Goal: Information Seeking & Learning: Learn about a topic

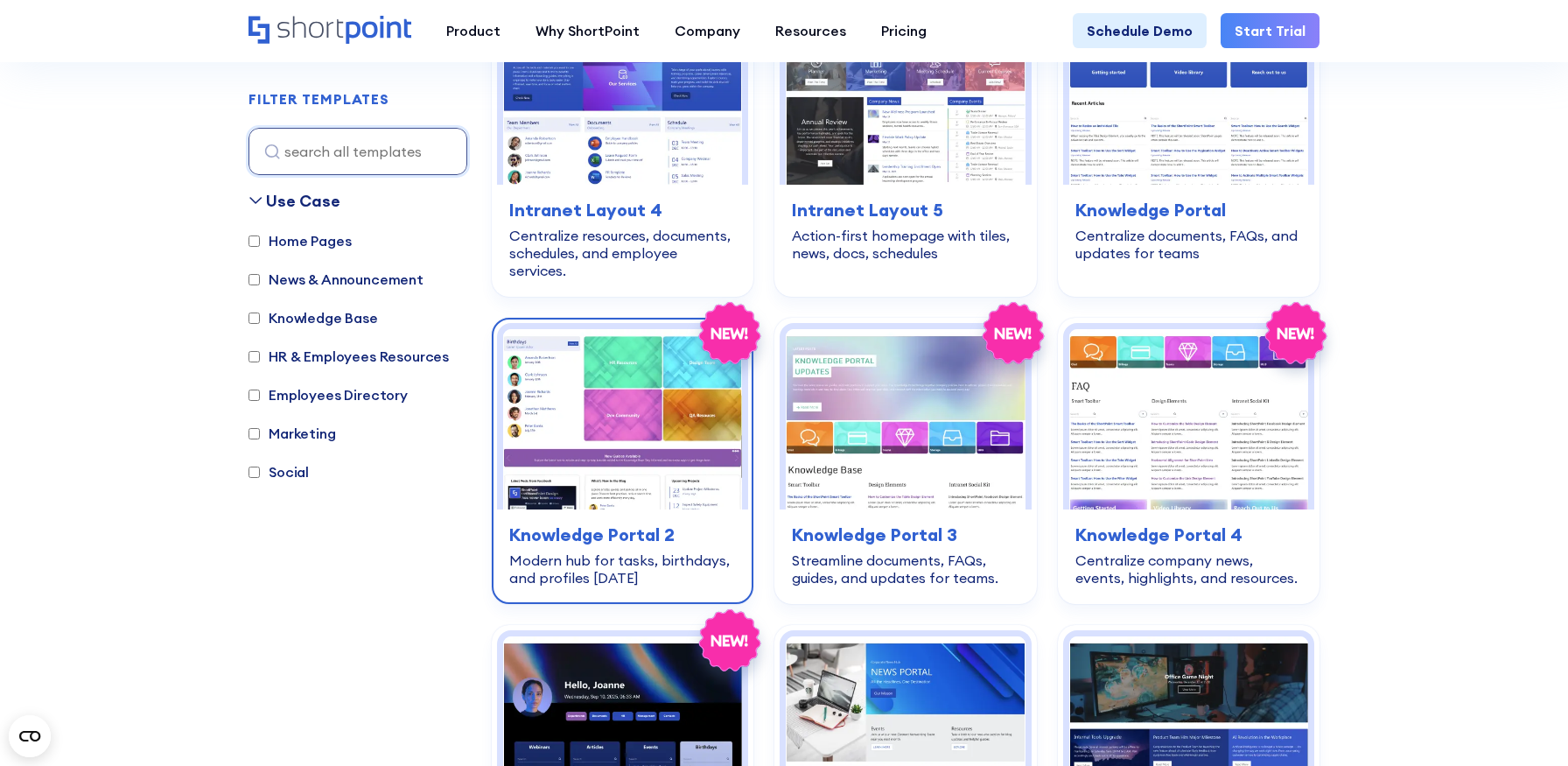
scroll to position [991, 0]
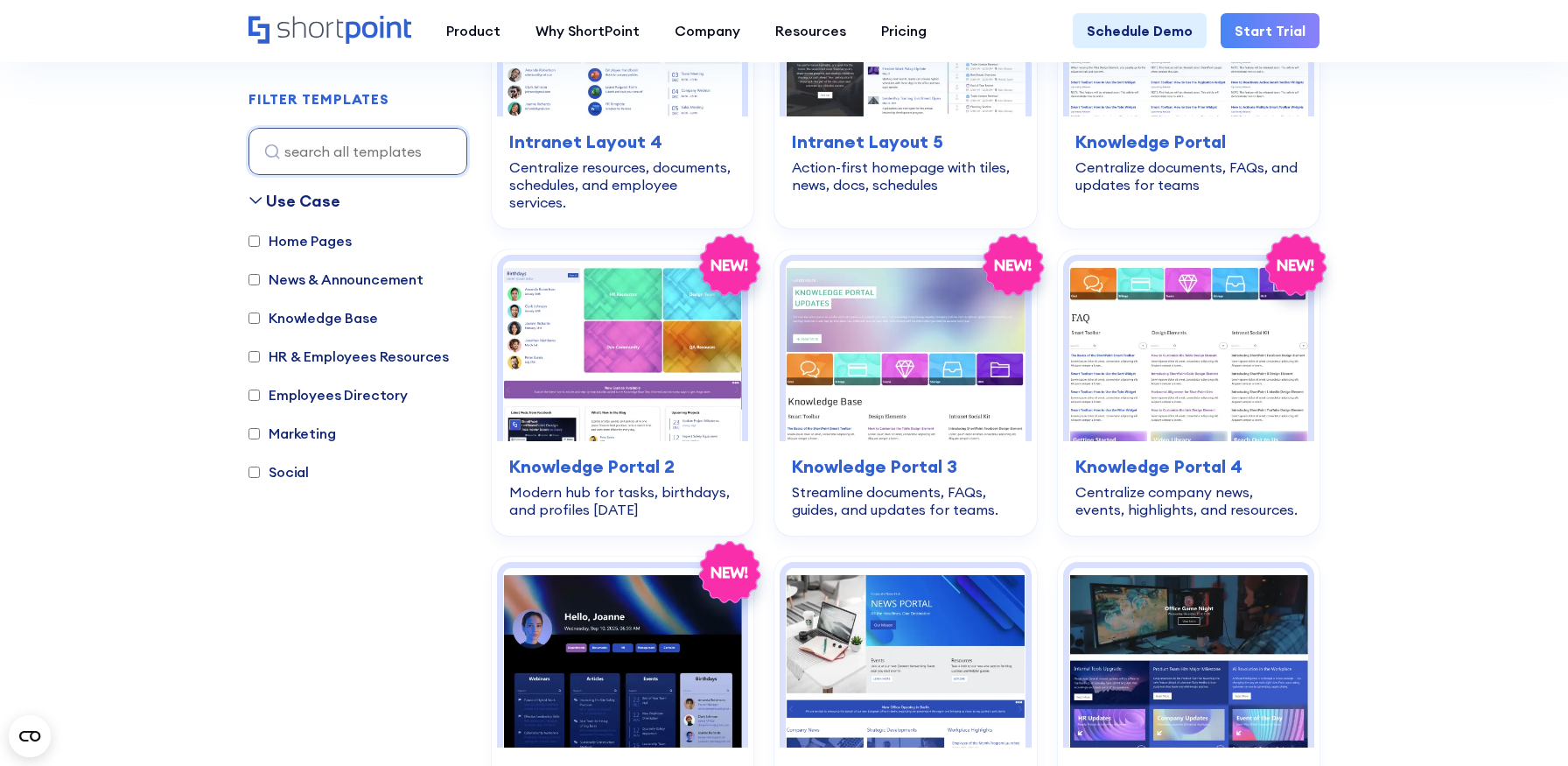
click at [379, 394] on label "Employees Directory" at bounding box center [328, 395] width 159 height 21
click at [260, 394] on input "Employees Directory" at bounding box center [254, 395] width 12 height 12
checkbox input "true"
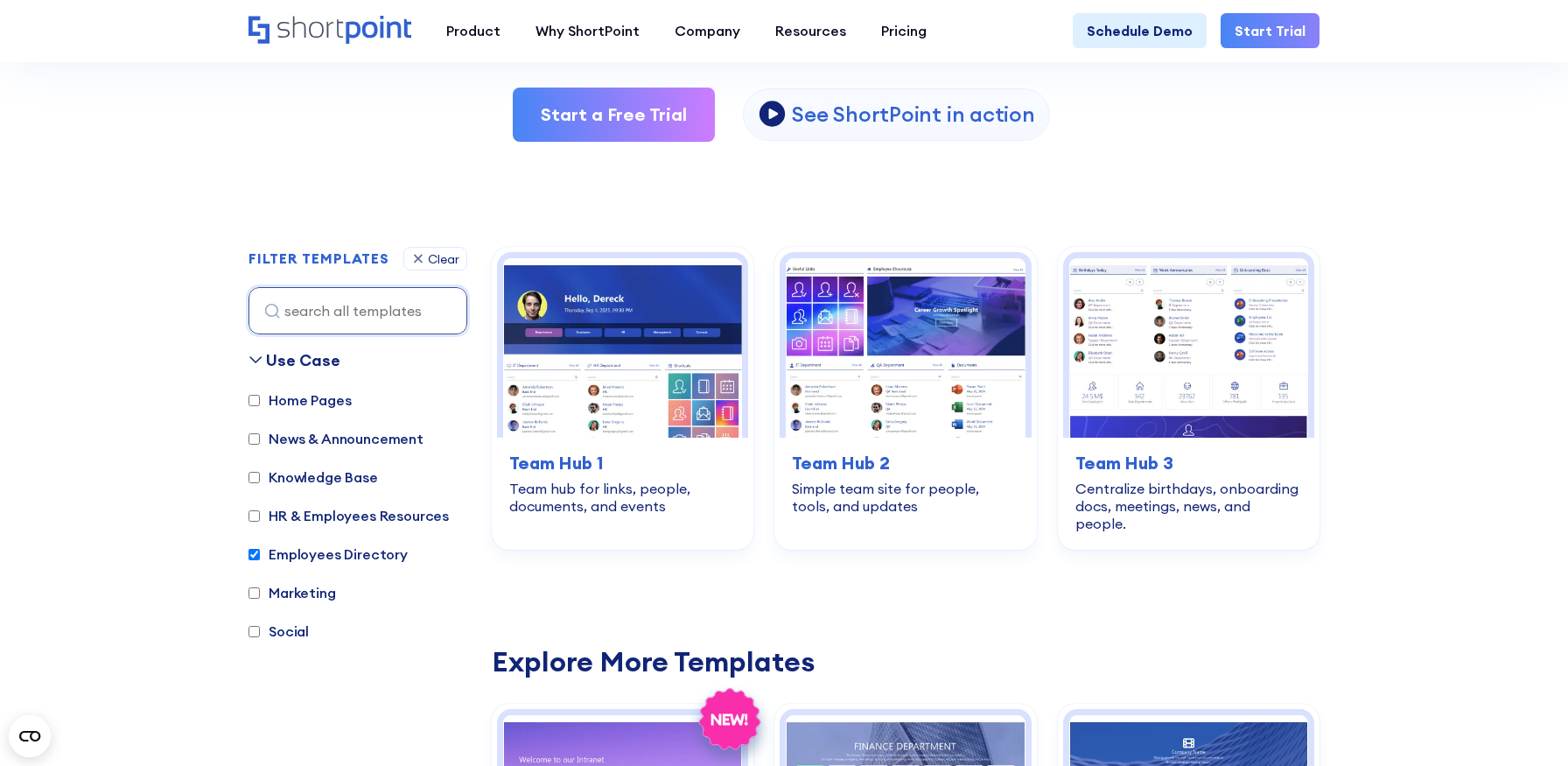
scroll to position [373, 0]
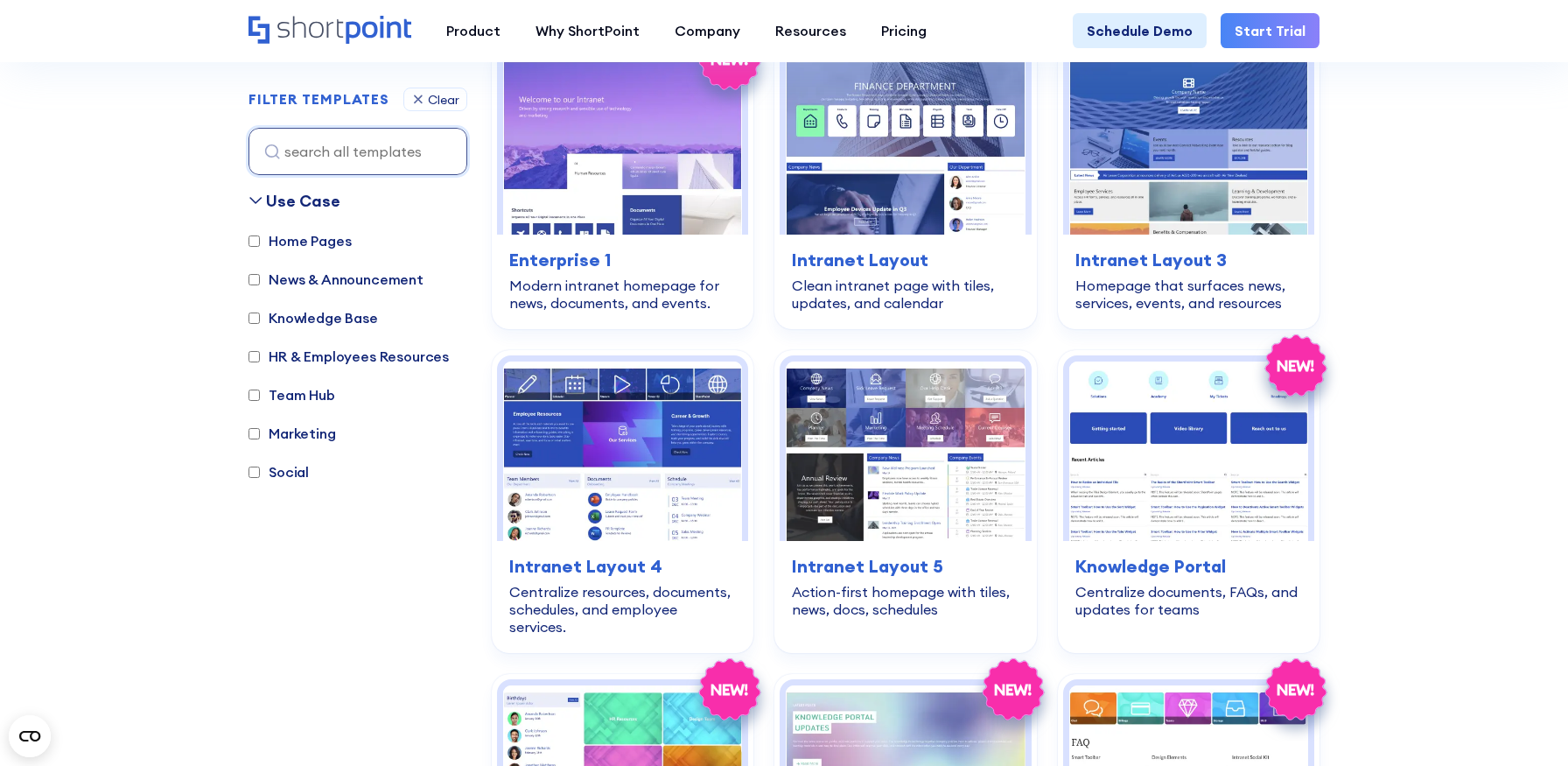
scroll to position [660, 0]
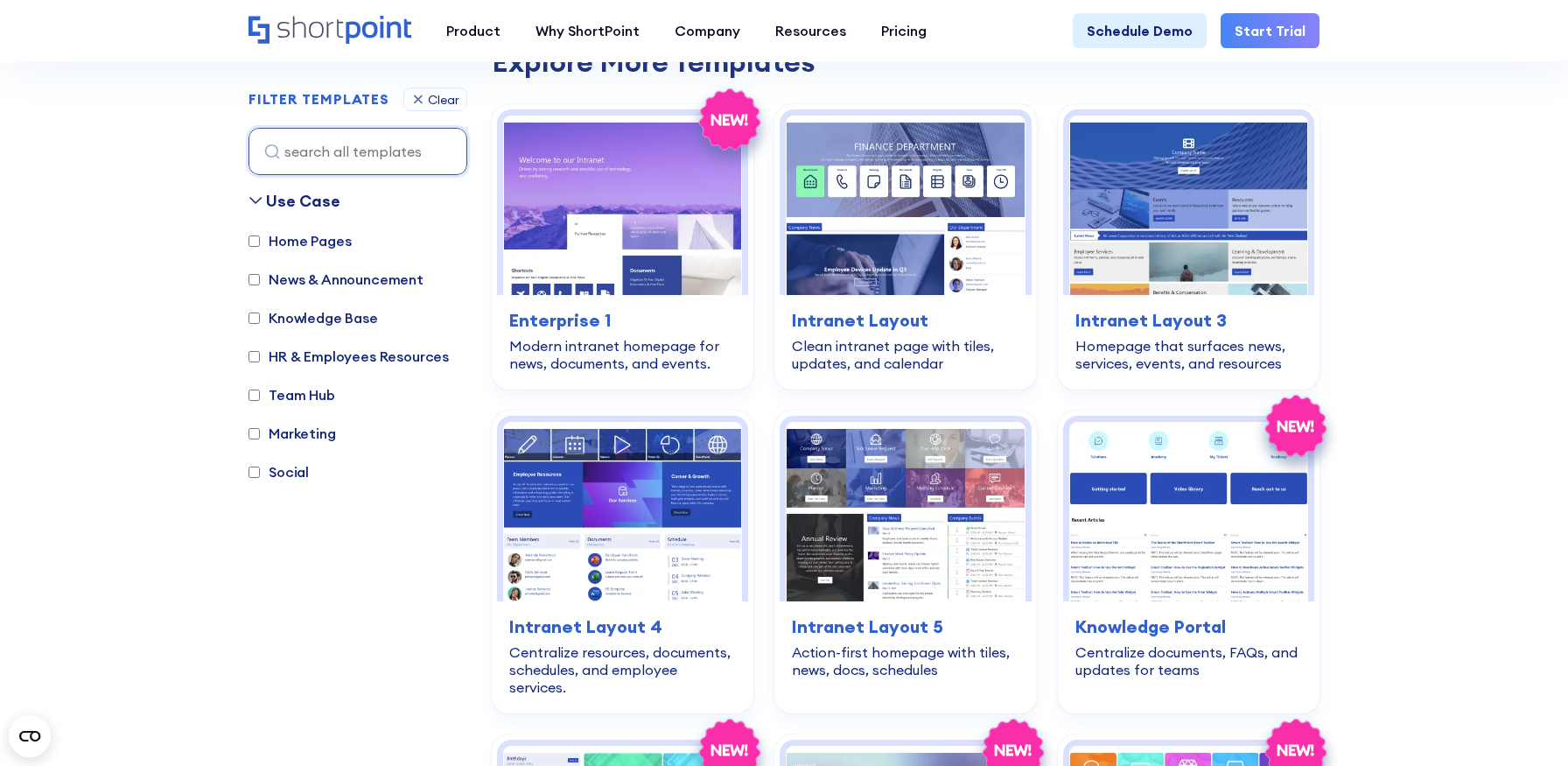
click at [283, 394] on label "Team Hub" at bounding box center [291, 395] width 86 height 21
click at [260, 394] on input "Team Hub" at bounding box center [254, 395] width 12 height 12
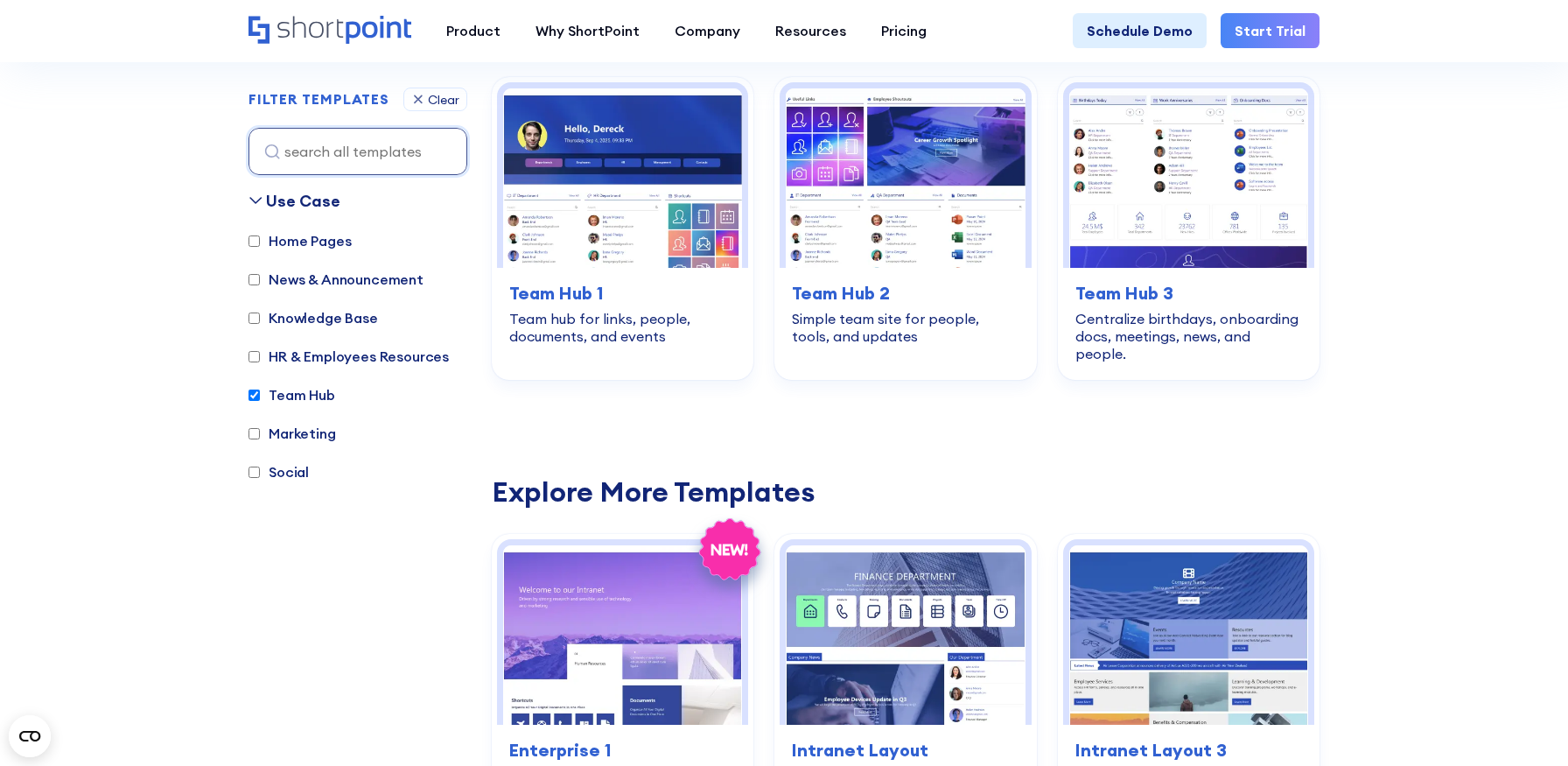
scroll to position [522, 0]
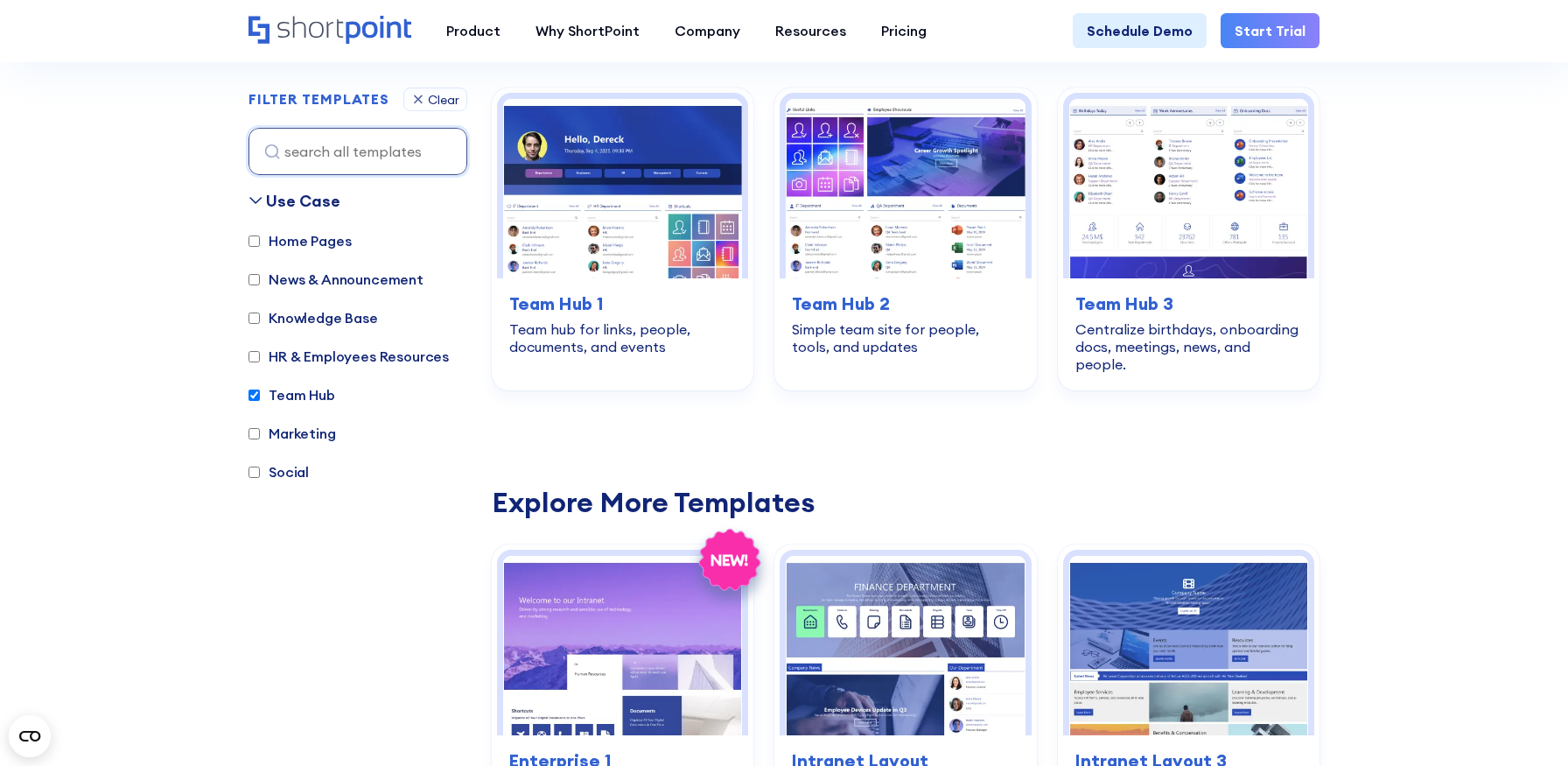
click at [318, 392] on label "Team Hub" at bounding box center [291, 395] width 86 height 21
click at [260, 392] on input "Team Hub" at bounding box center [254, 395] width 12 height 12
checkbox input "false"
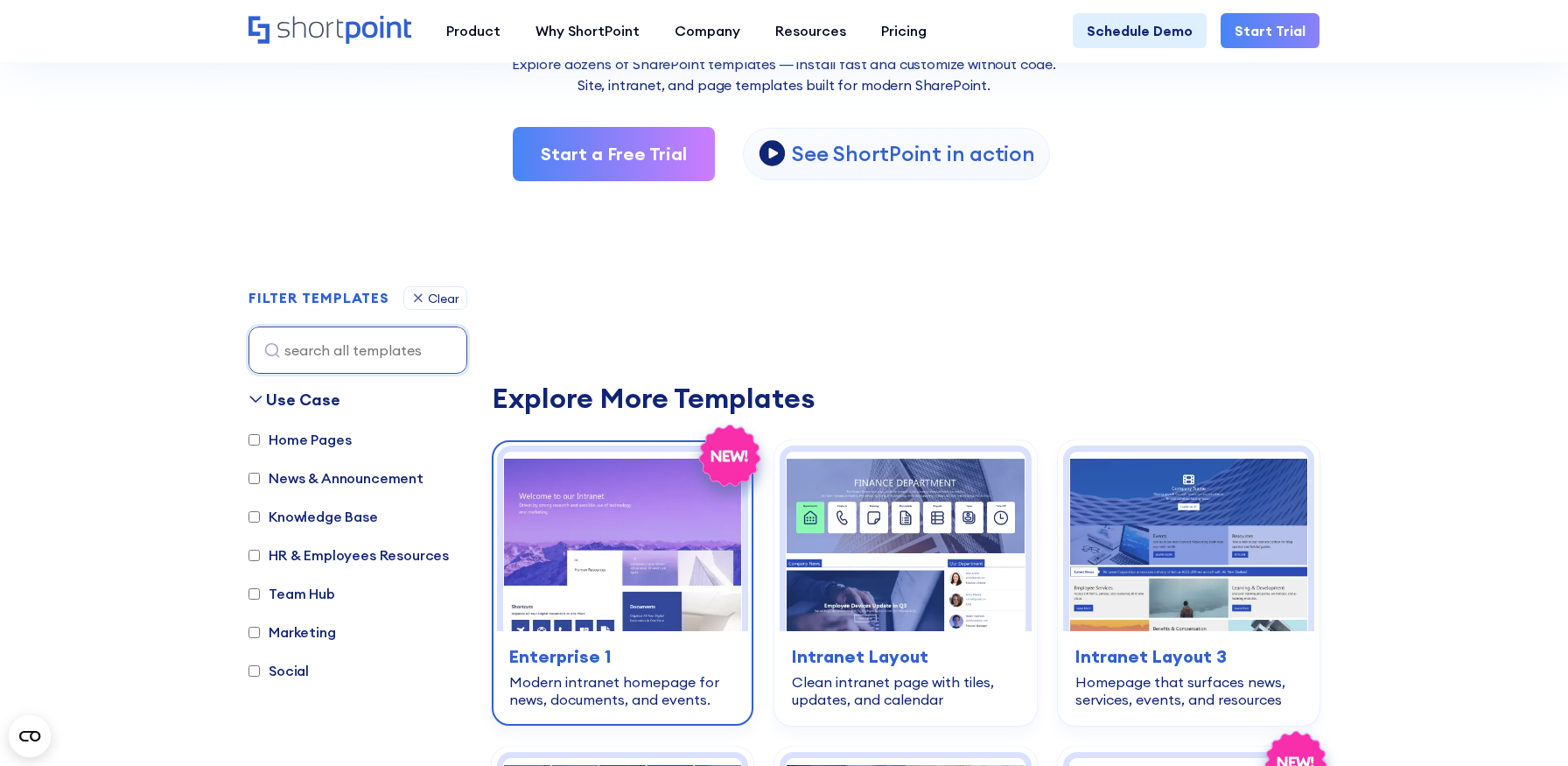
scroll to position [398, 0]
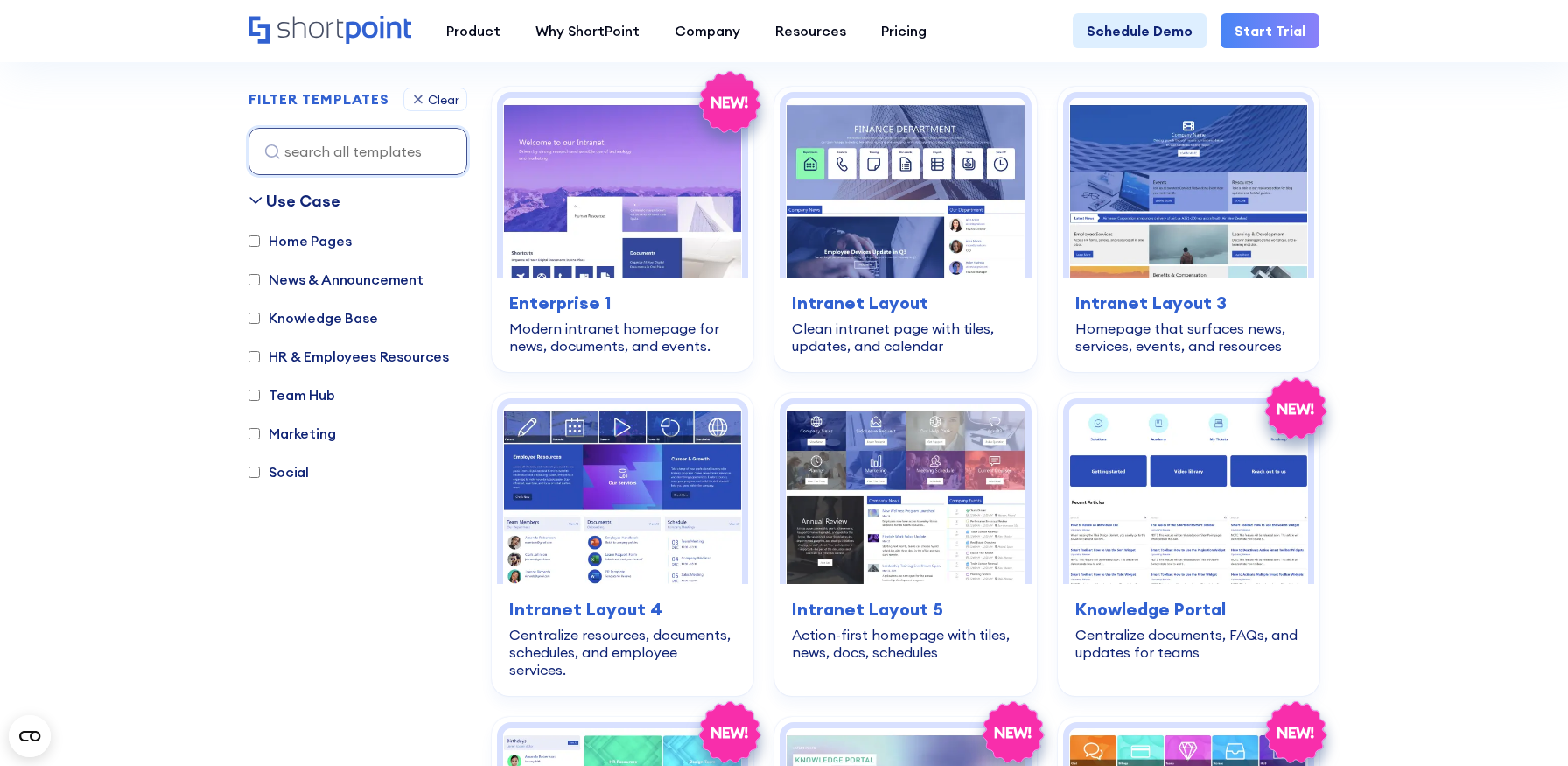
scroll to position [682, 0]
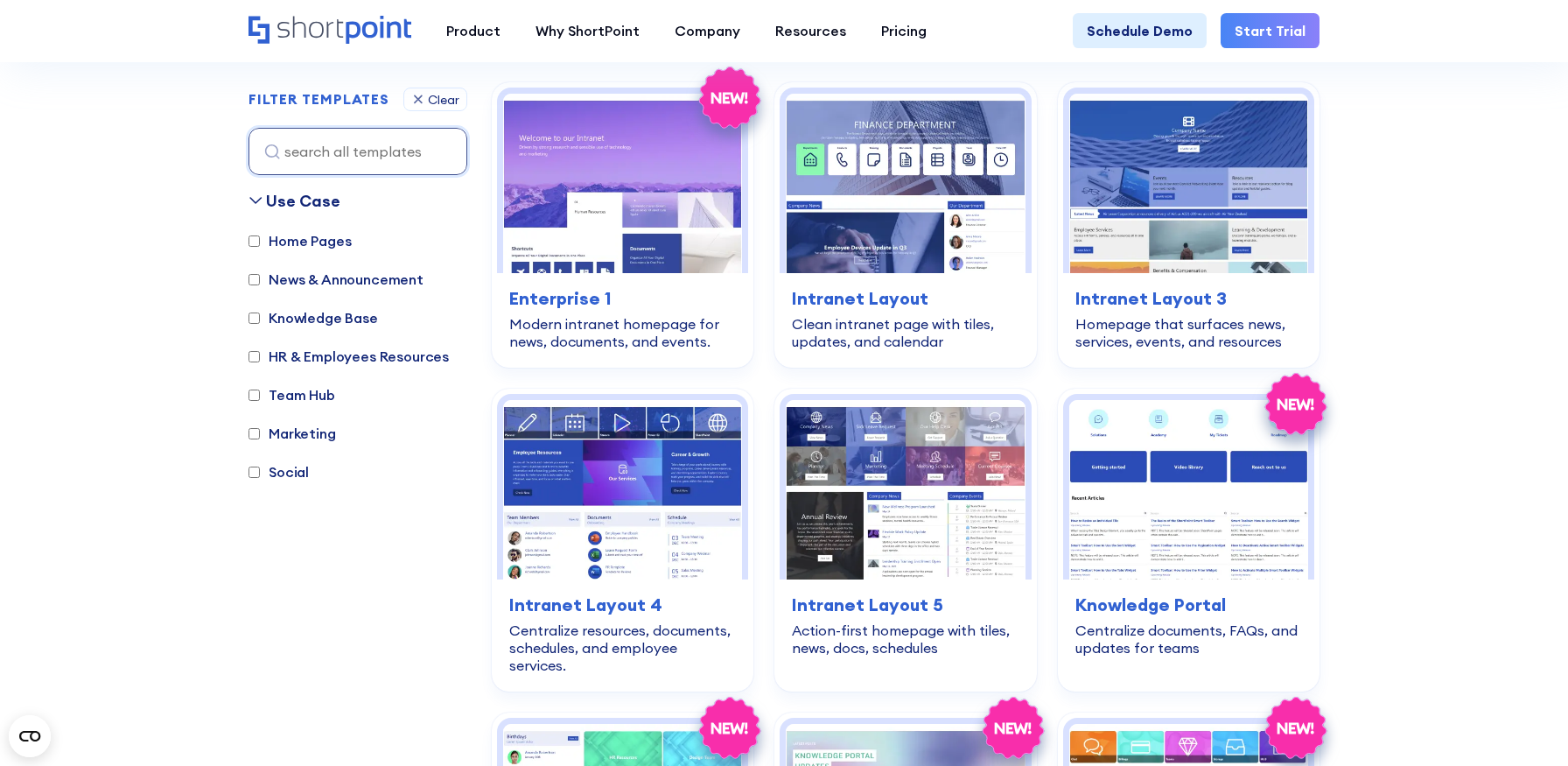
click at [303, 400] on label "Team Hub" at bounding box center [291, 395] width 86 height 21
click at [260, 400] on input "Team Hub" at bounding box center [254, 395] width 12 height 12
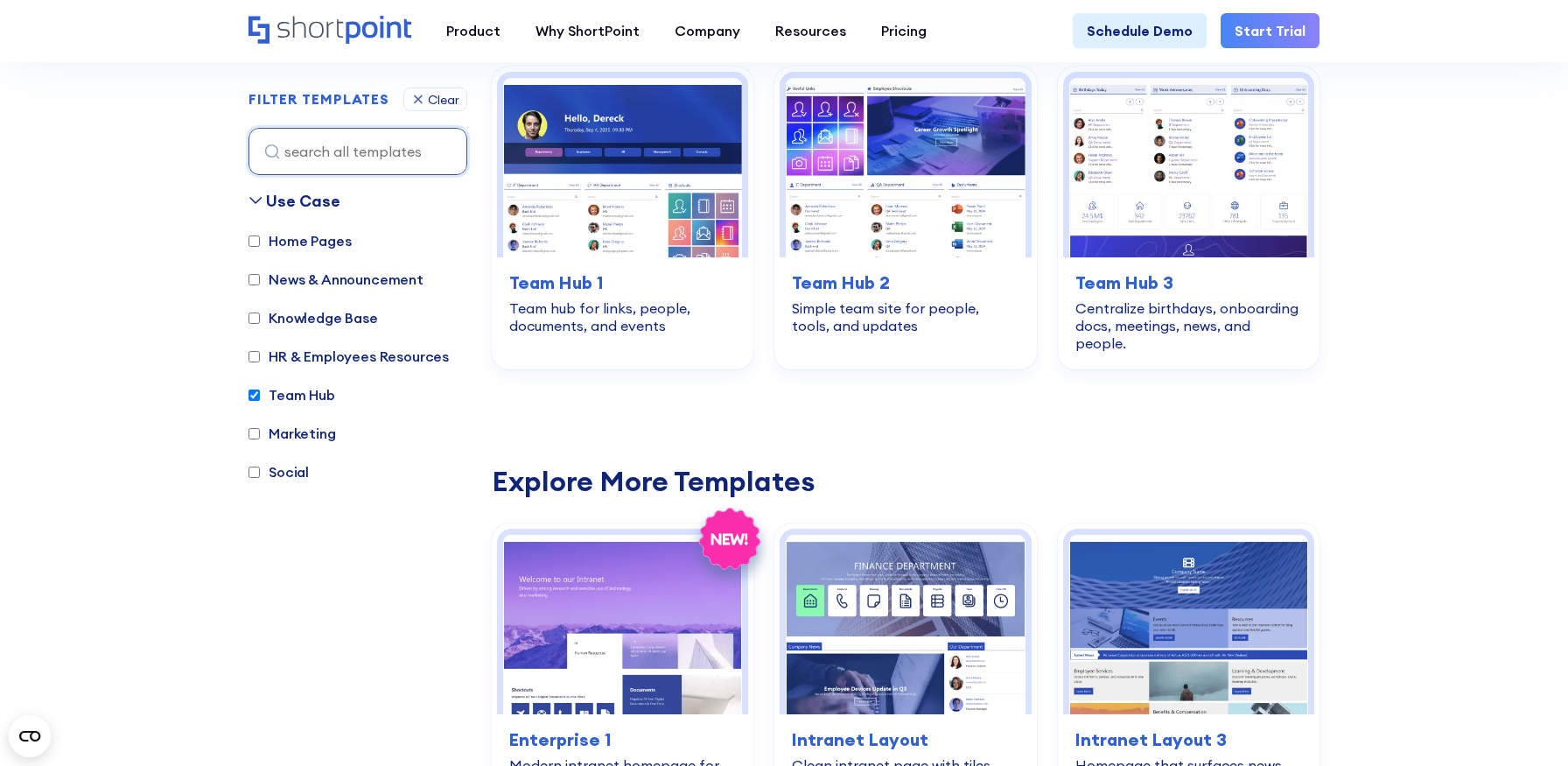
scroll to position [522, 0]
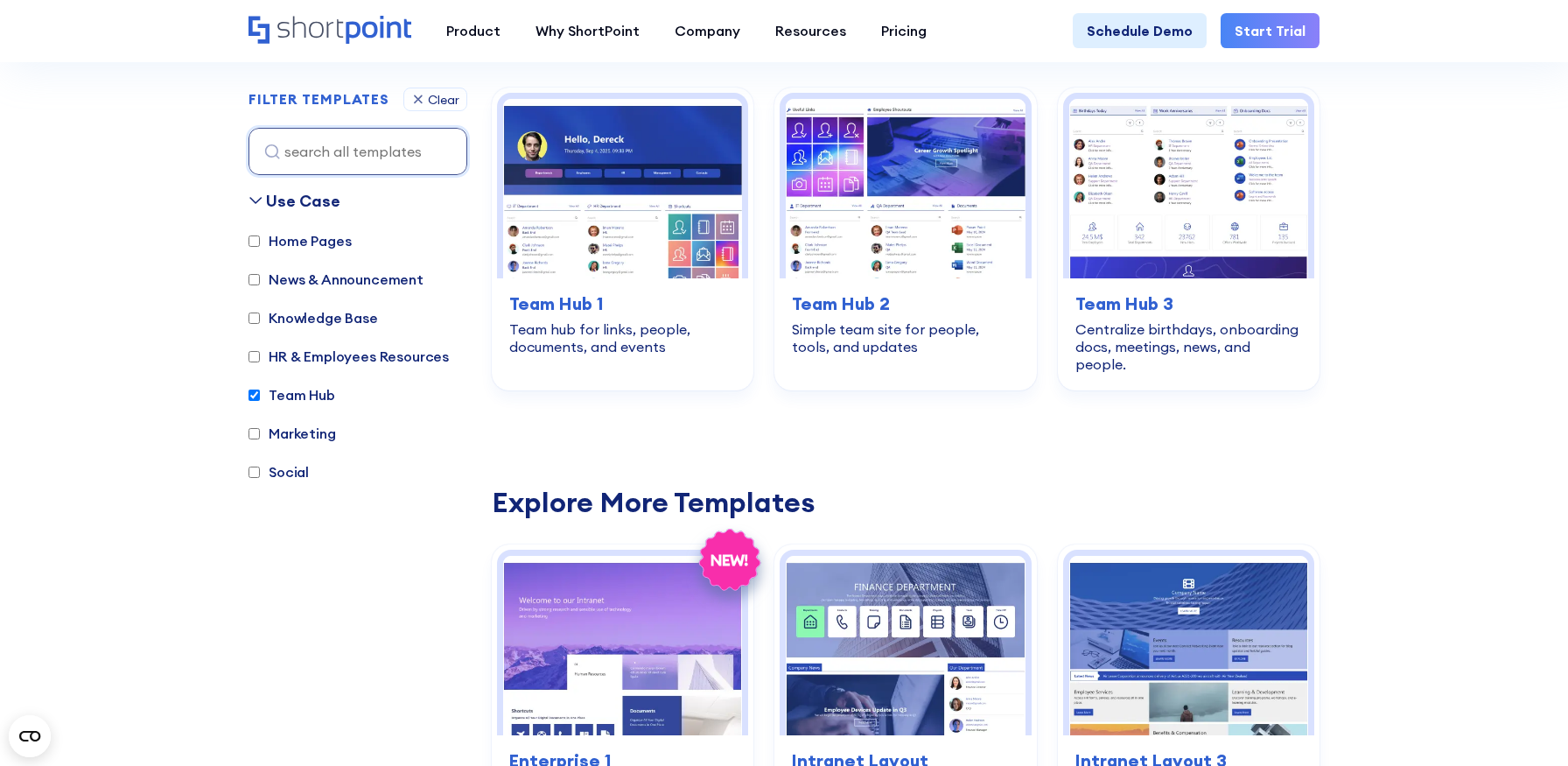
click at [324, 395] on label "Team Hub" at bounding box center [291, 395] width 86 height 21
click at [260, 395] on input "Team Hub" at bounding box center [254, 395] width 12 height 12
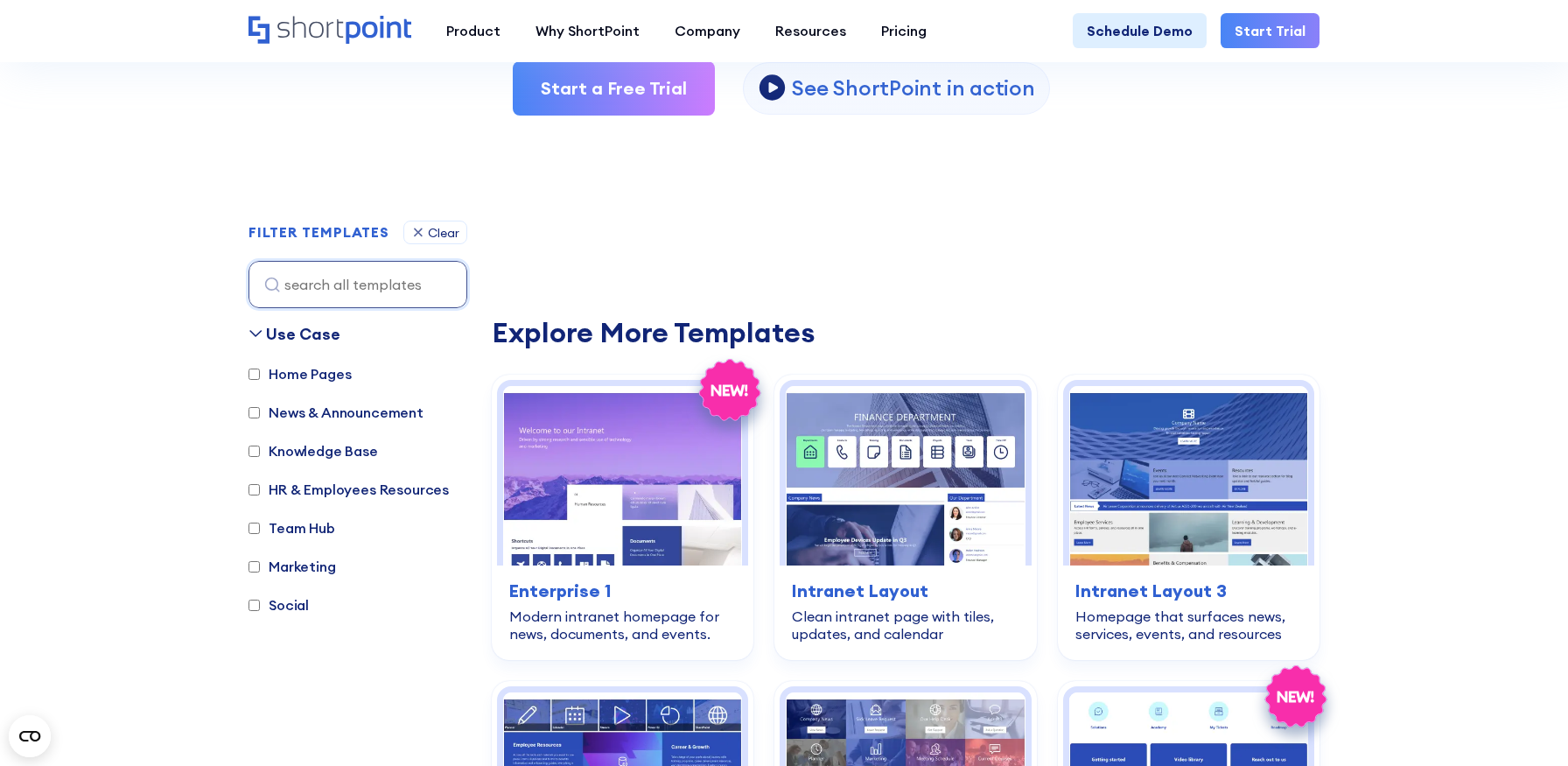
click at [329, 527] on label "Team Hub" at bounding box center [291, 528] width 86 height 21
click at [260, 527] on input "Team Hub" at bounding box center [254, 528] width 12 height 12
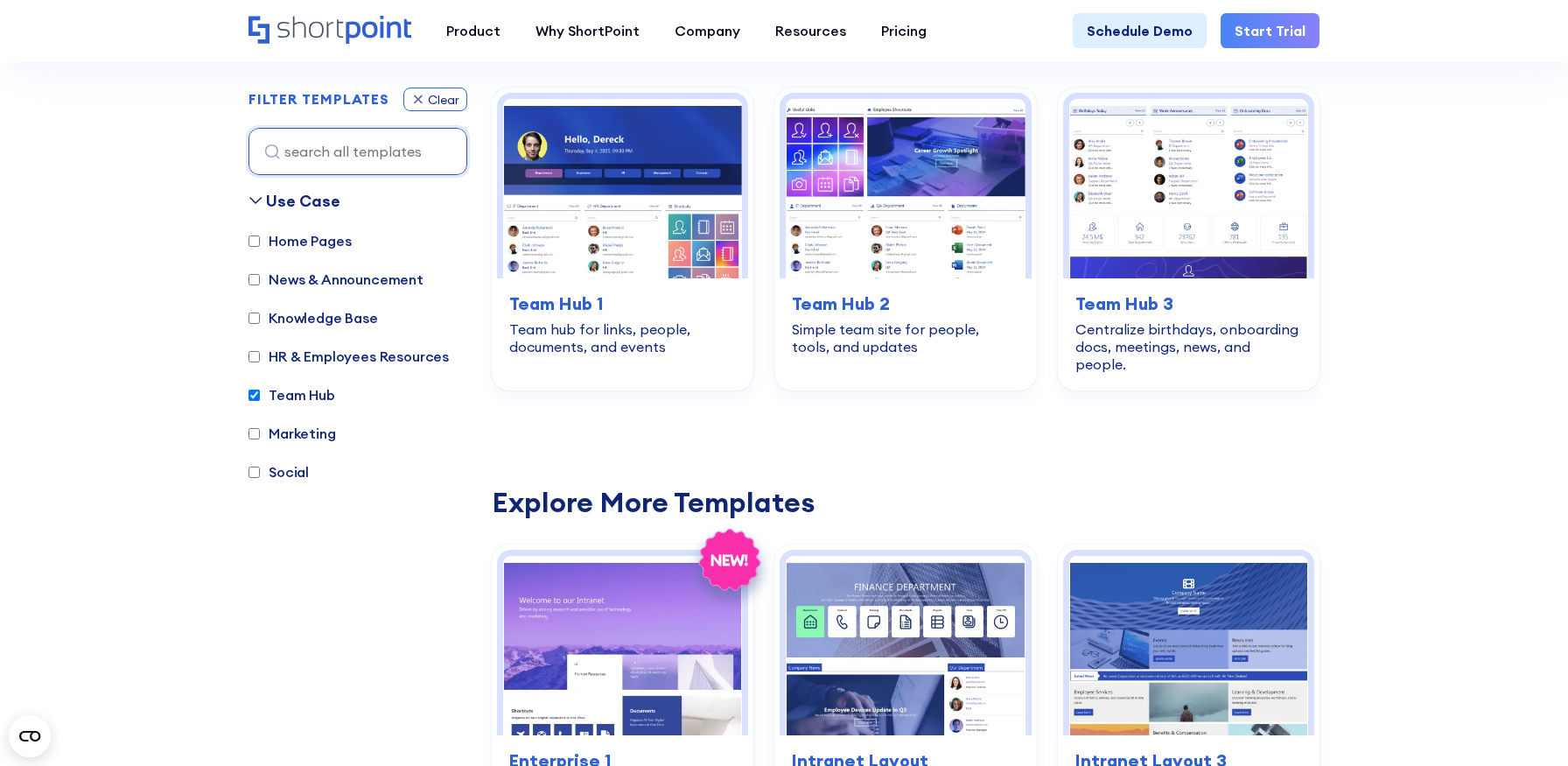
click at [438, 100] on div "Clear" at bounding box center [443, 99] width 31 height 13
checkbox input "false"
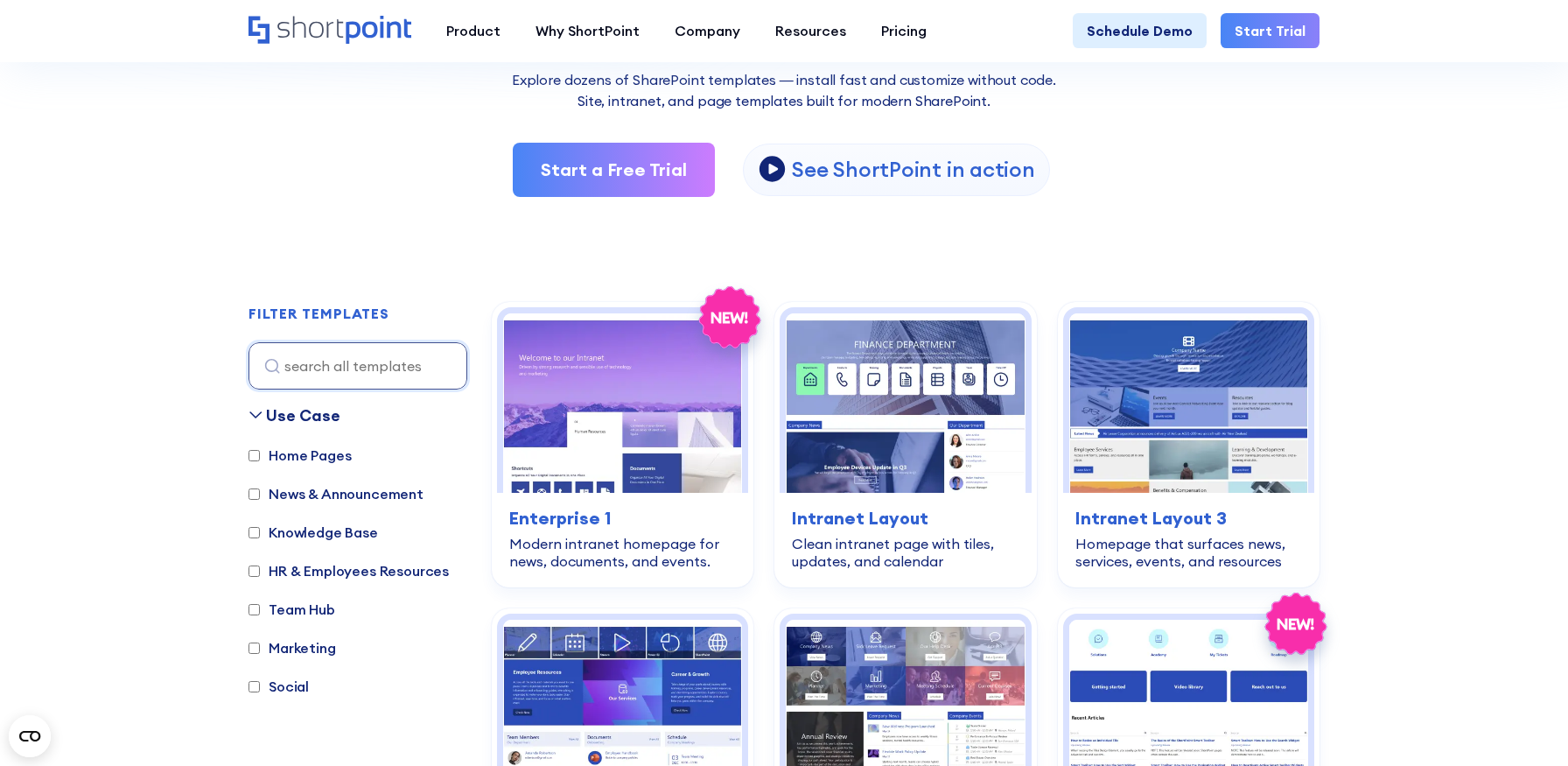
scroll to position [307, 0]
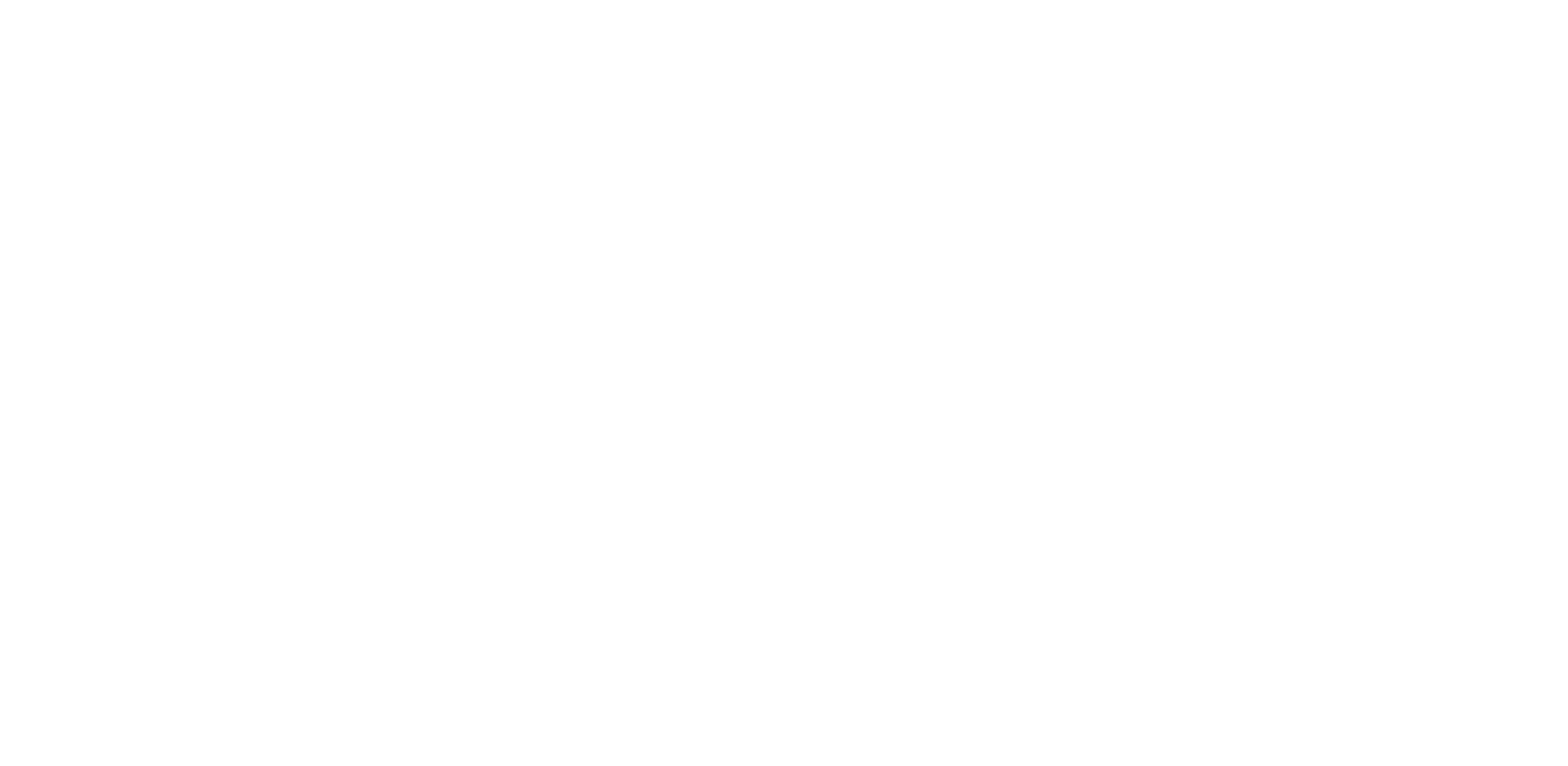
select select "+234"
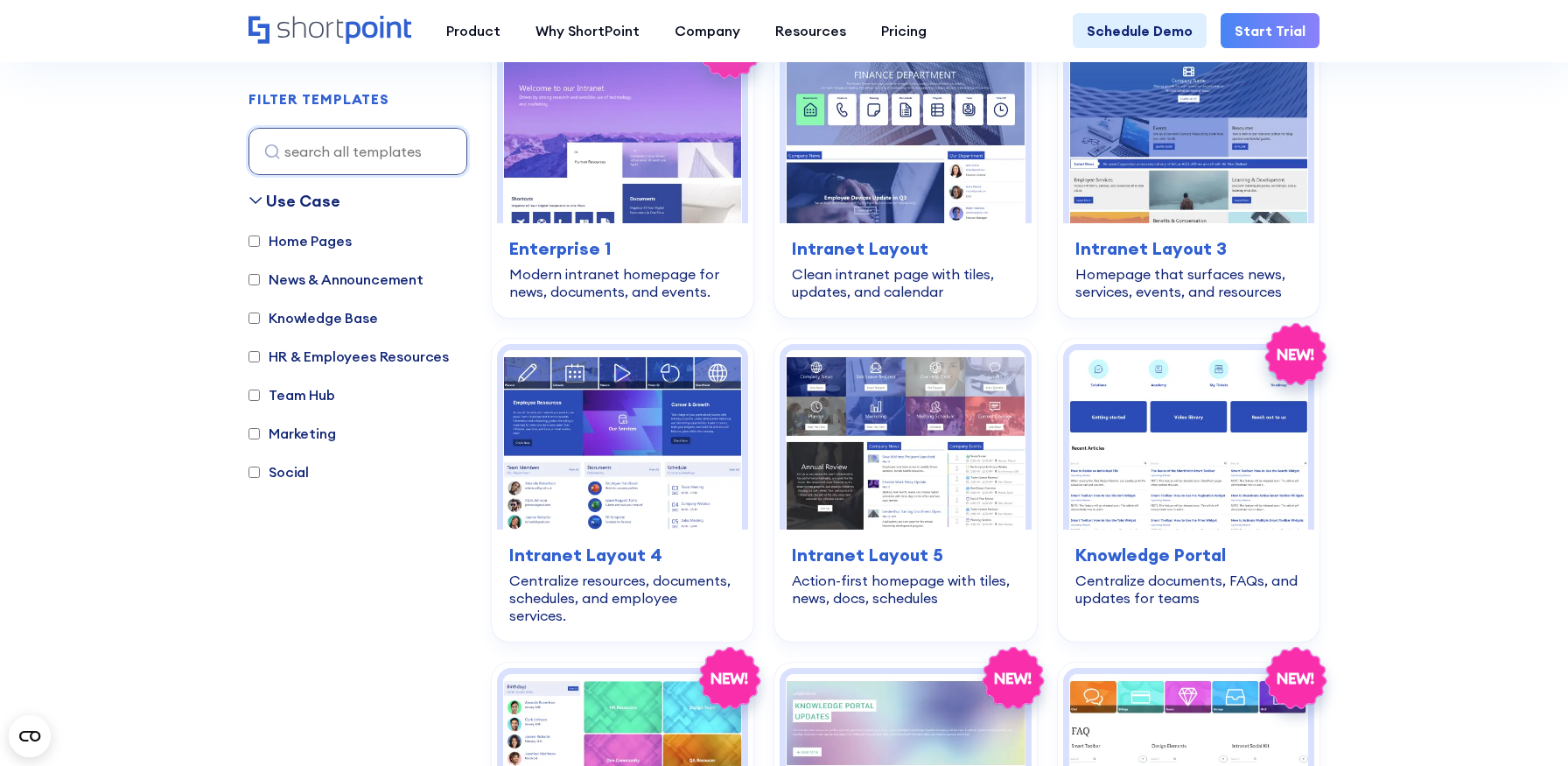
click at [278, 390] on label "Team Hub" at bounding box center [291, 395] width 86 height 21
click at [260, 390] on input "Team Hub" at bounding box center [254, 395] width 12 height 12
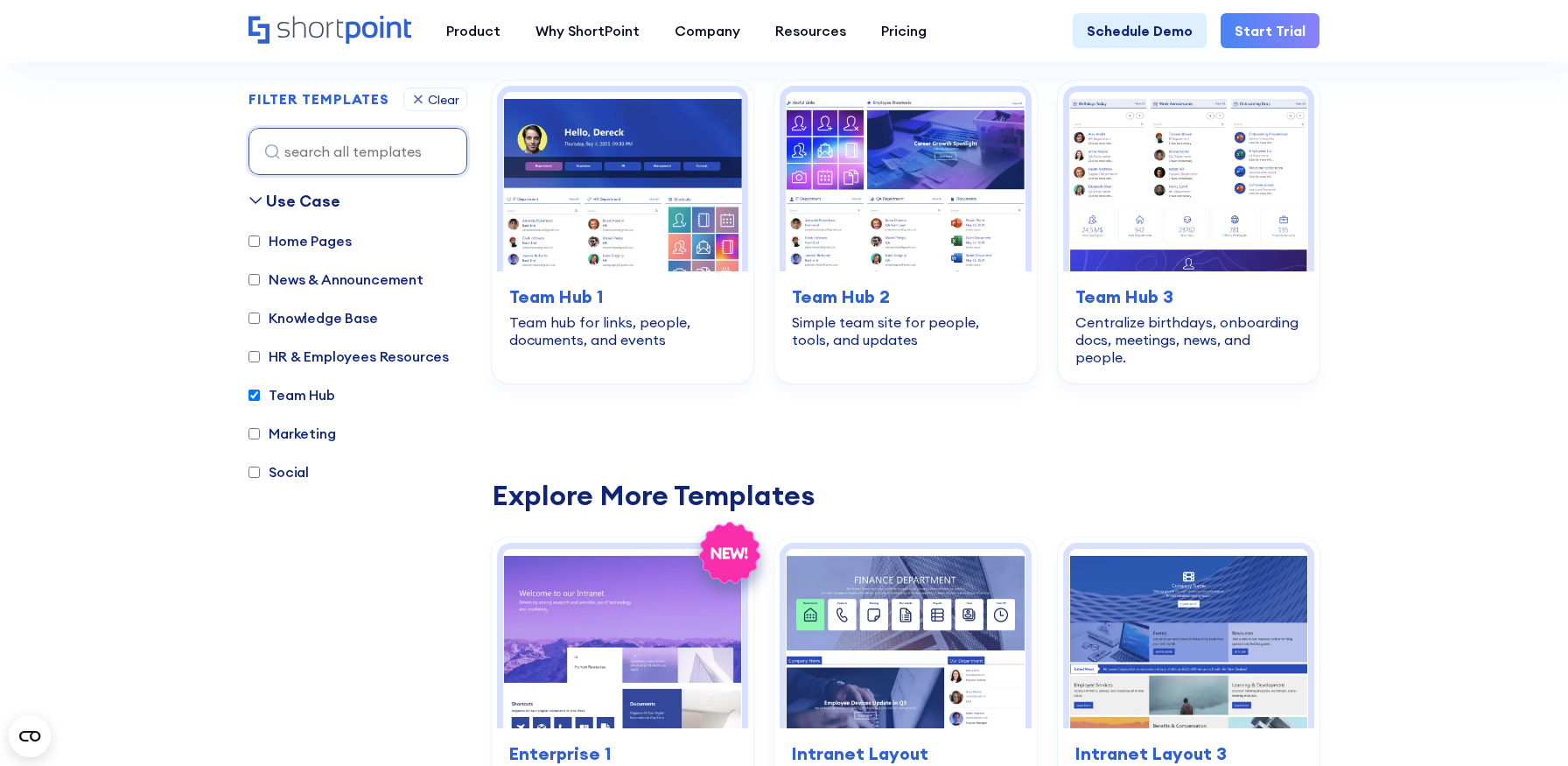
scroll to position [522, 0]
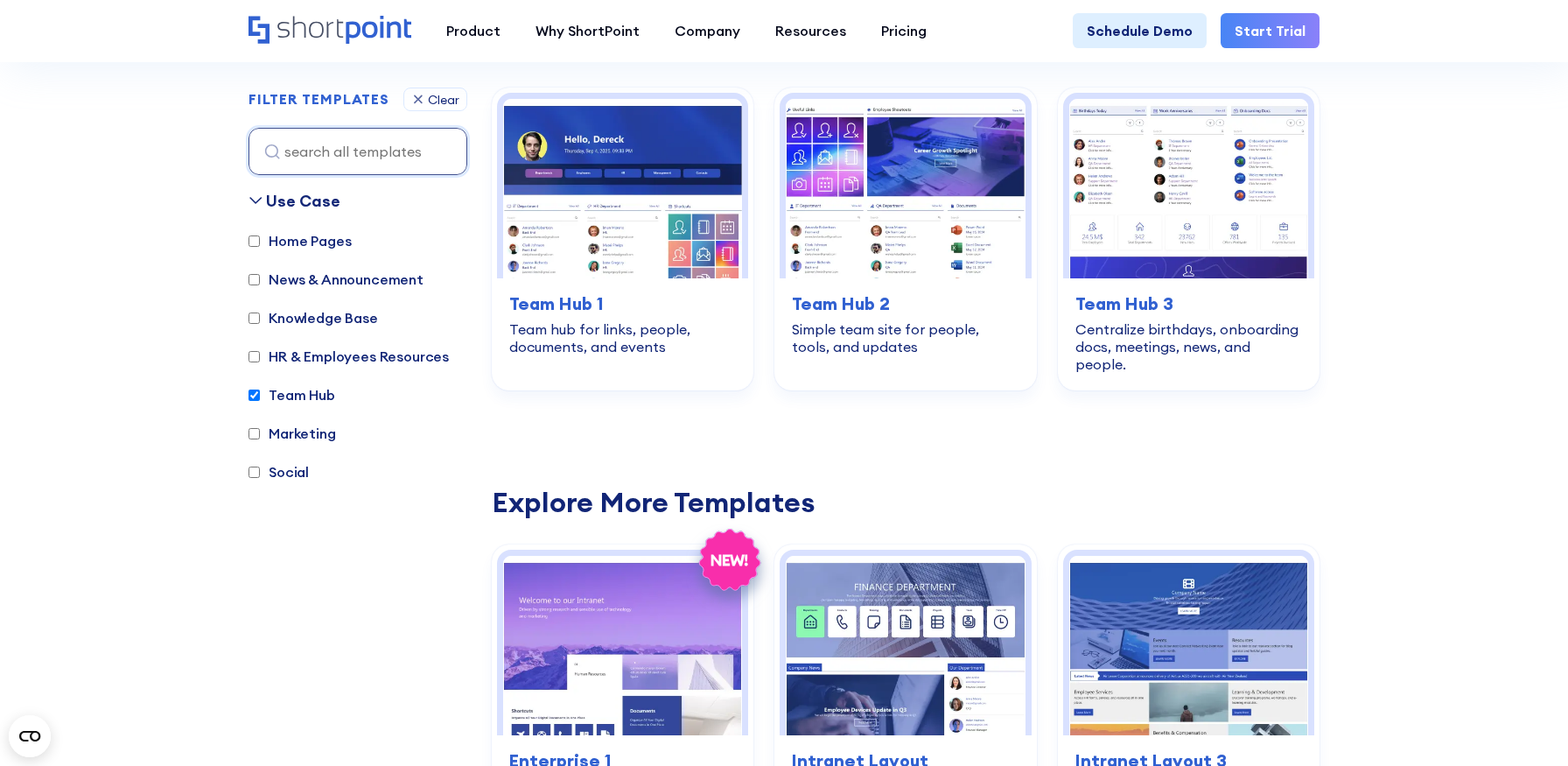
click at [314, 391] on label "Team Hub" at bounding box center [291, 395] width 86 height 21
click at [260, 391] on input "Team Hub" at bounding box center [254, 395] width 12 height 12
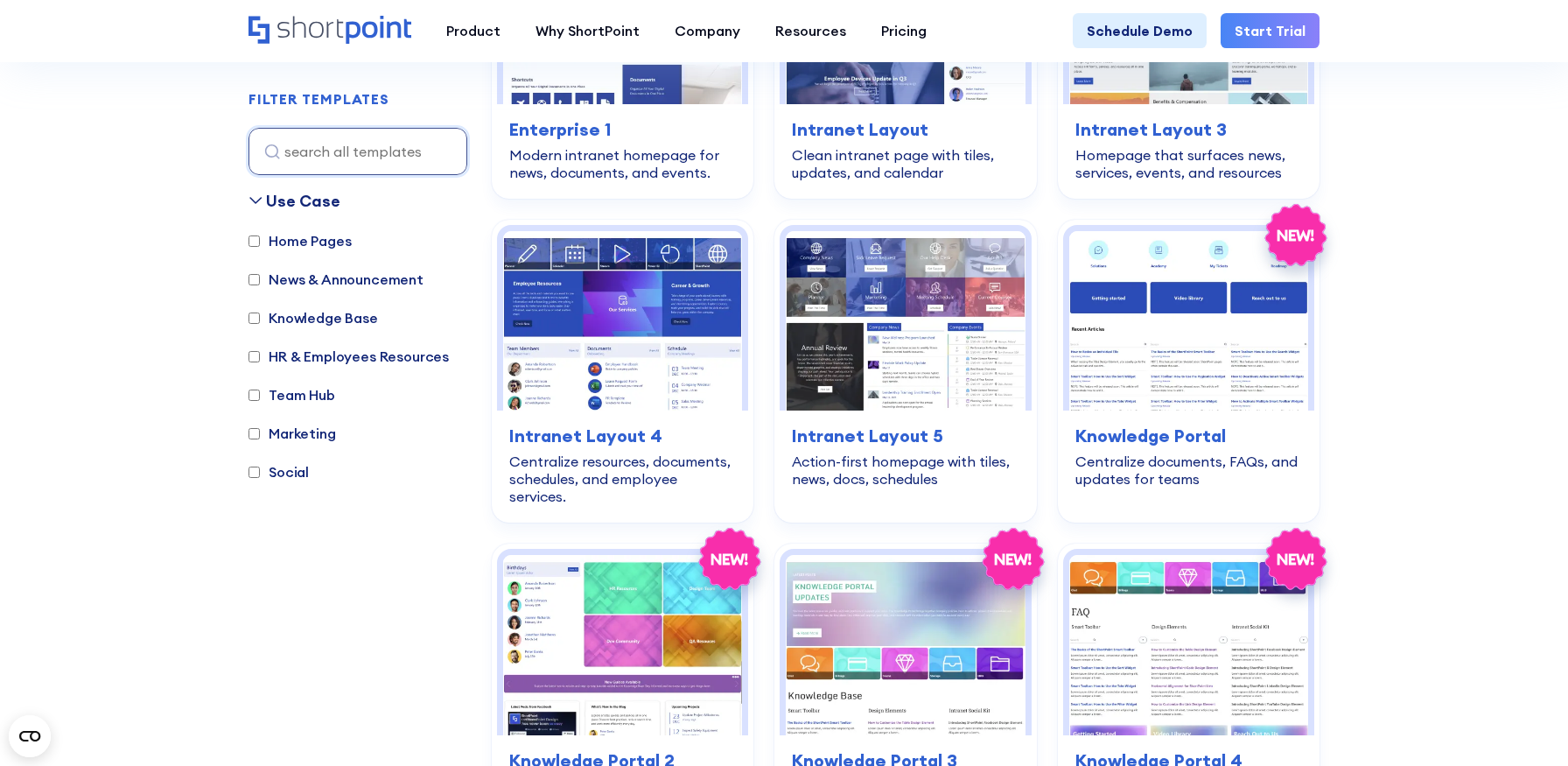
scroll to position [699, 0]
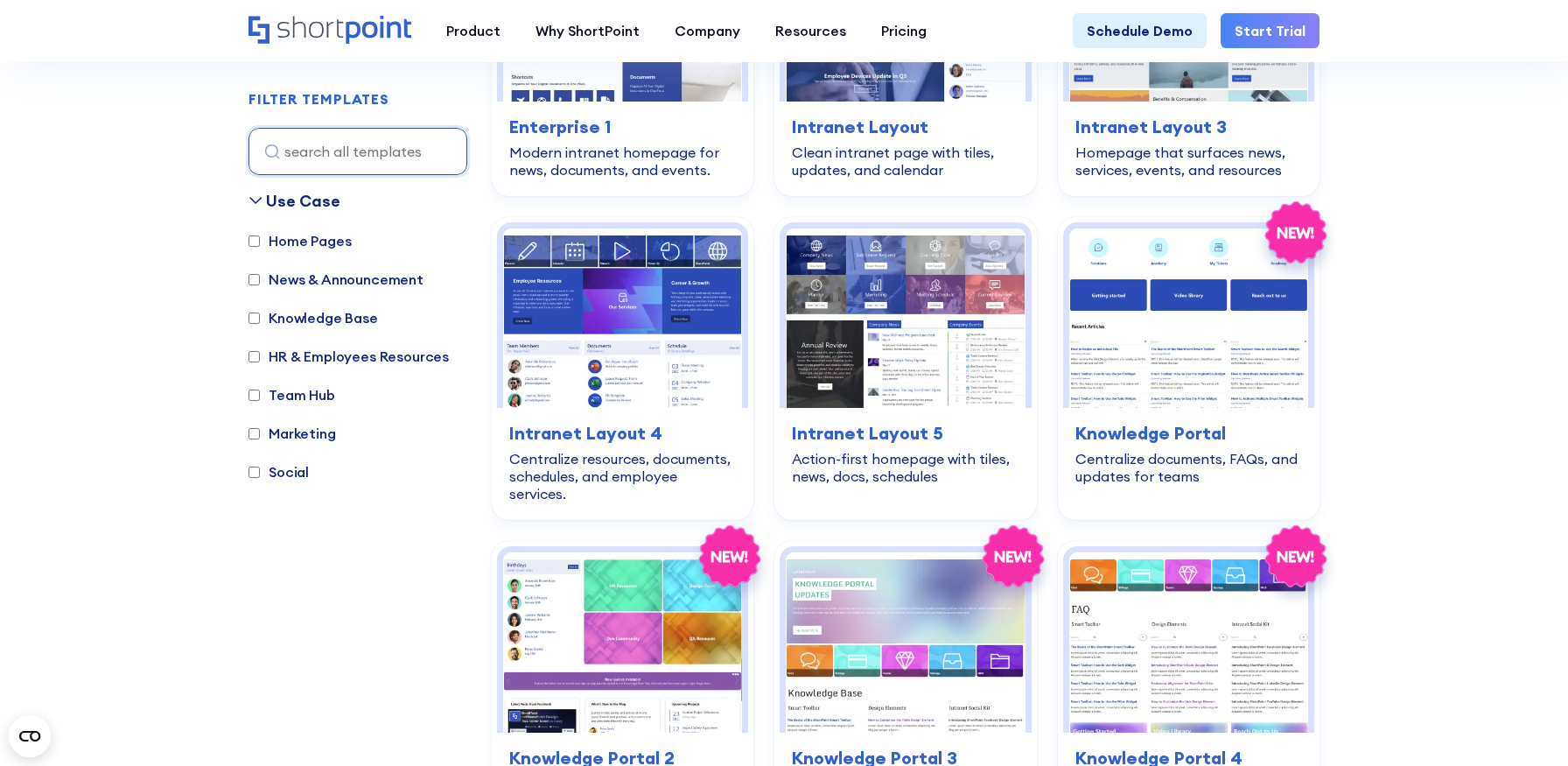
click at [312, 385] on label "Team Hub" at bounding box center [291, 395] width 86 height 21
click at [260, 389] on input "Team Hub" at bounding box center [254, 395] width 12 height 12
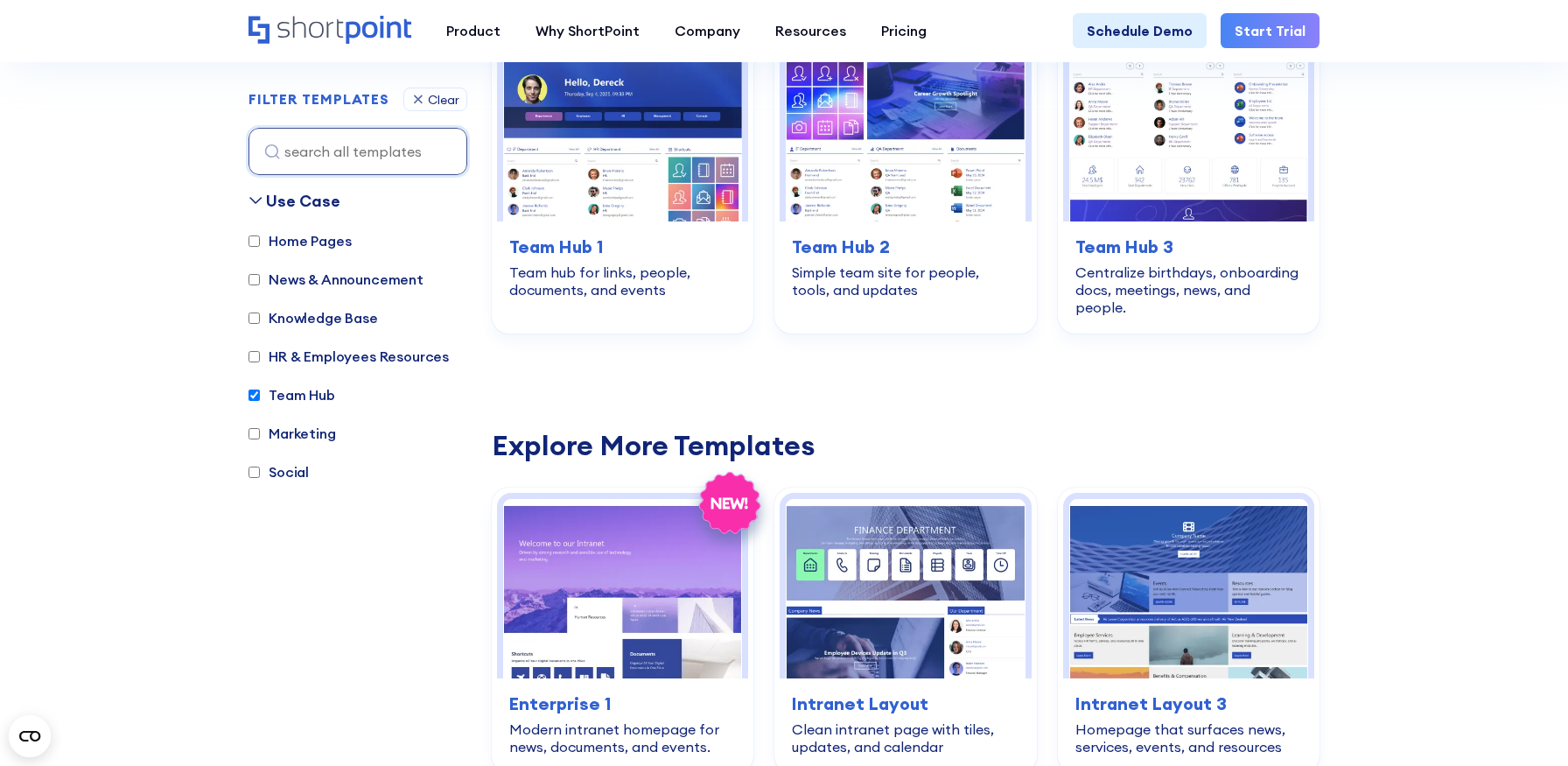
scroll to position [522, 0]
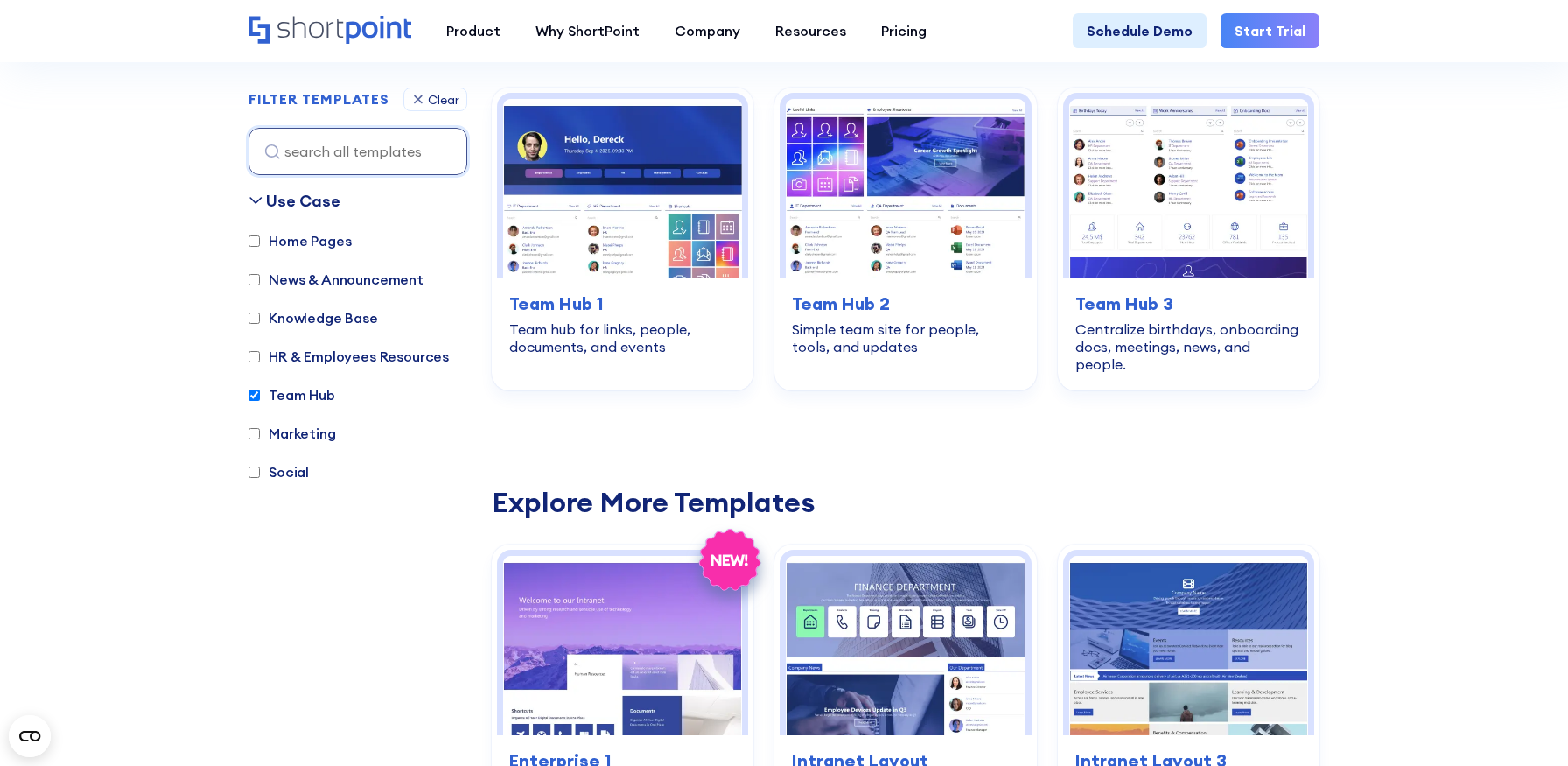
click at [312, 385] on label "Team Hub" at bounding box center [291, 395] width 86 height 21
click at [260, 389] on input "Team Hub" at bounding box center [254, 395] width 12 height 12
checkbox input "false"
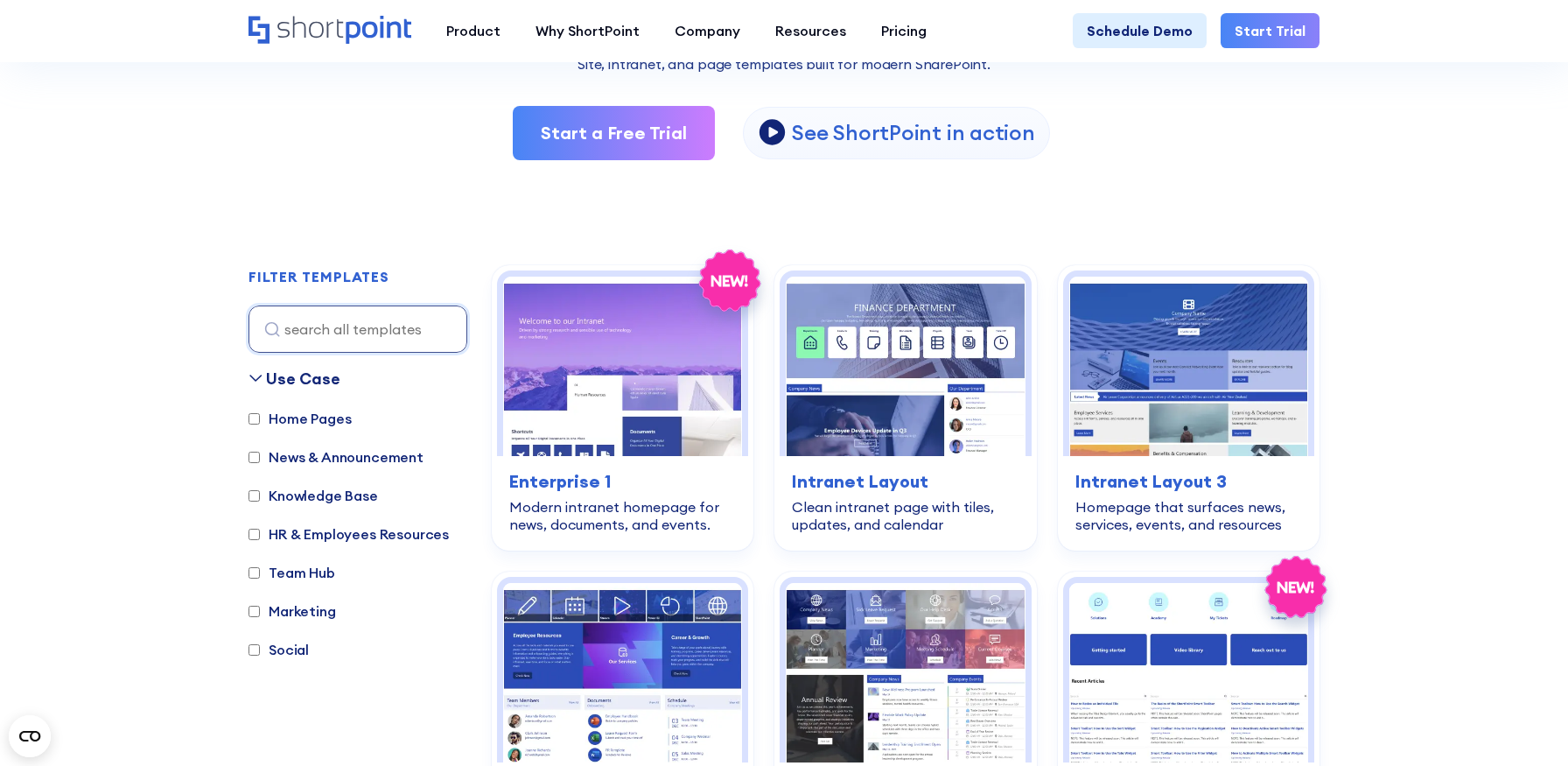
scroll to position [343, 0]
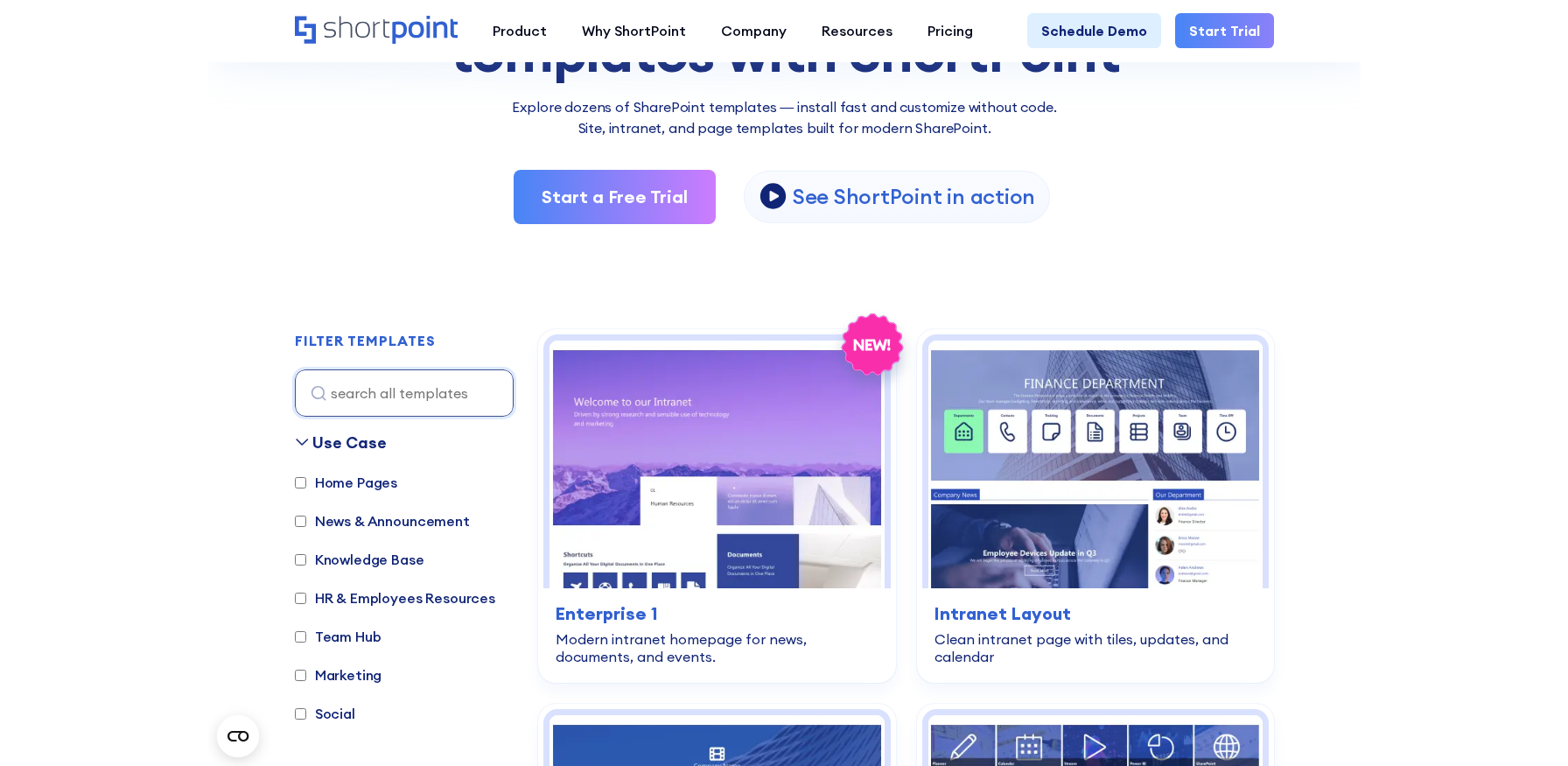
scroll to position [297, 0]
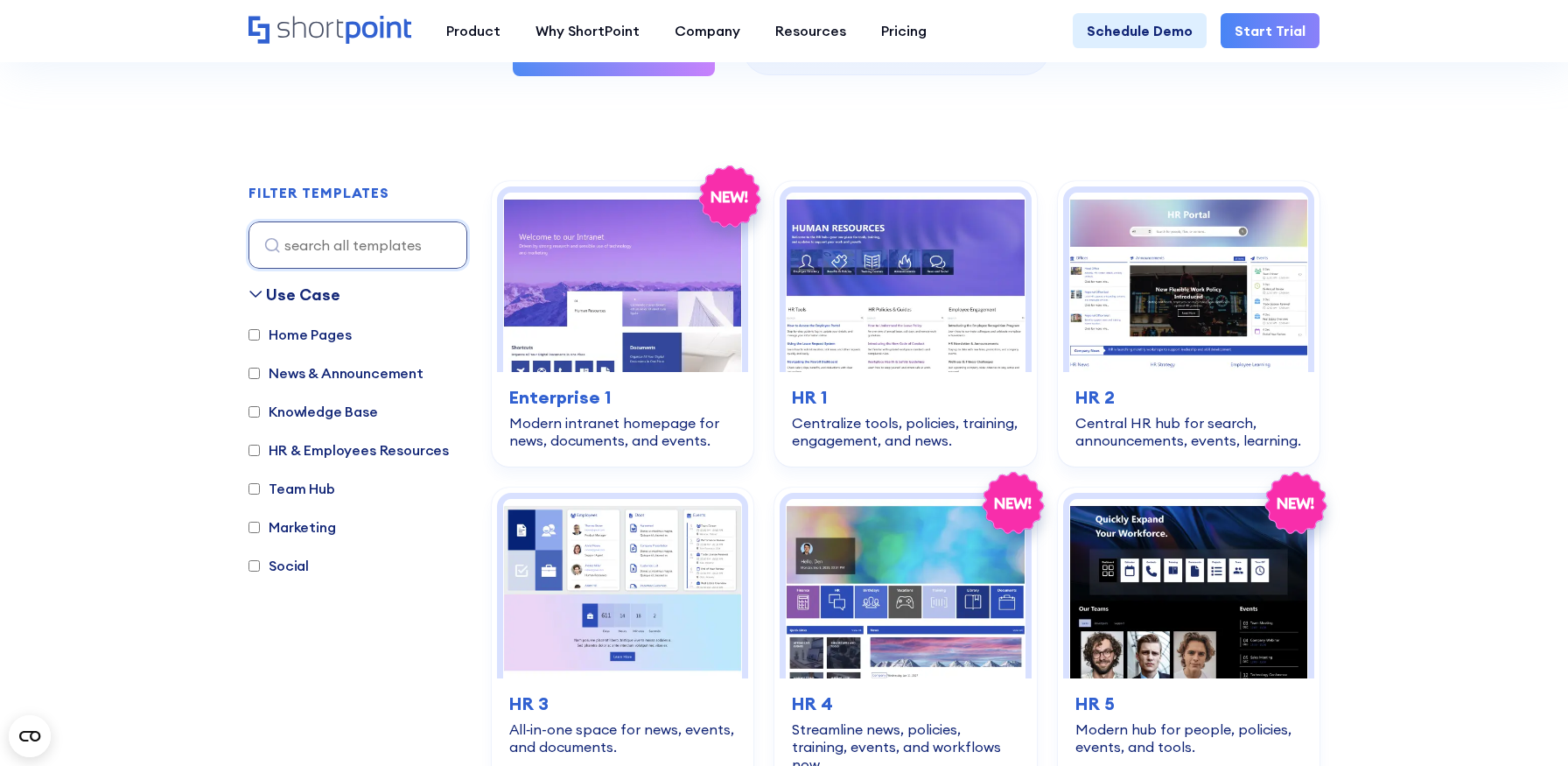
scroll to position [495, 0]
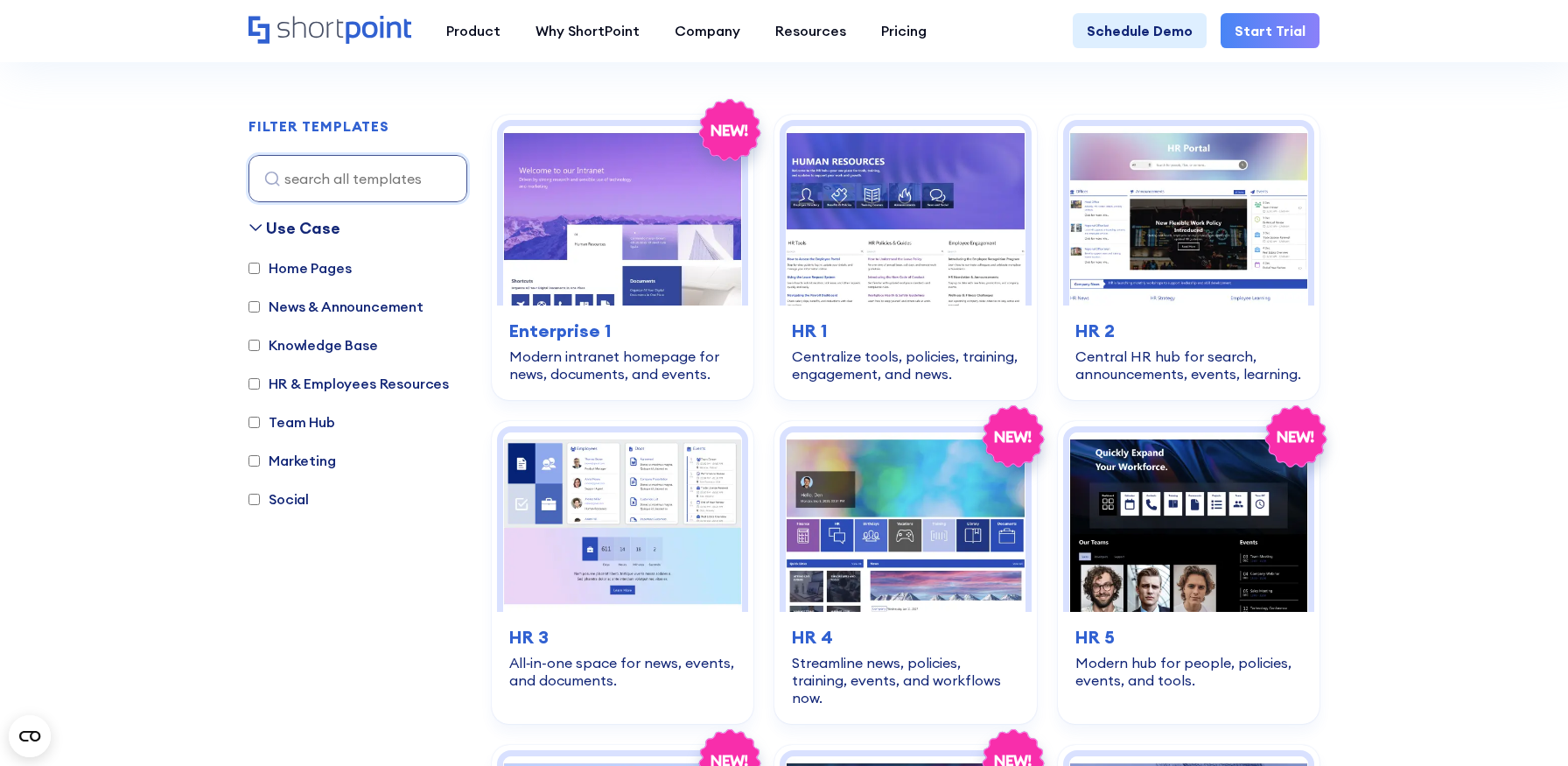
click at [308, 415] on label "Team Hub" at bounding box center [291, 422] width 86 height 21
click at [260, 416] on input "Team Hub" at bounding box center [254, 422] width 12 height 12
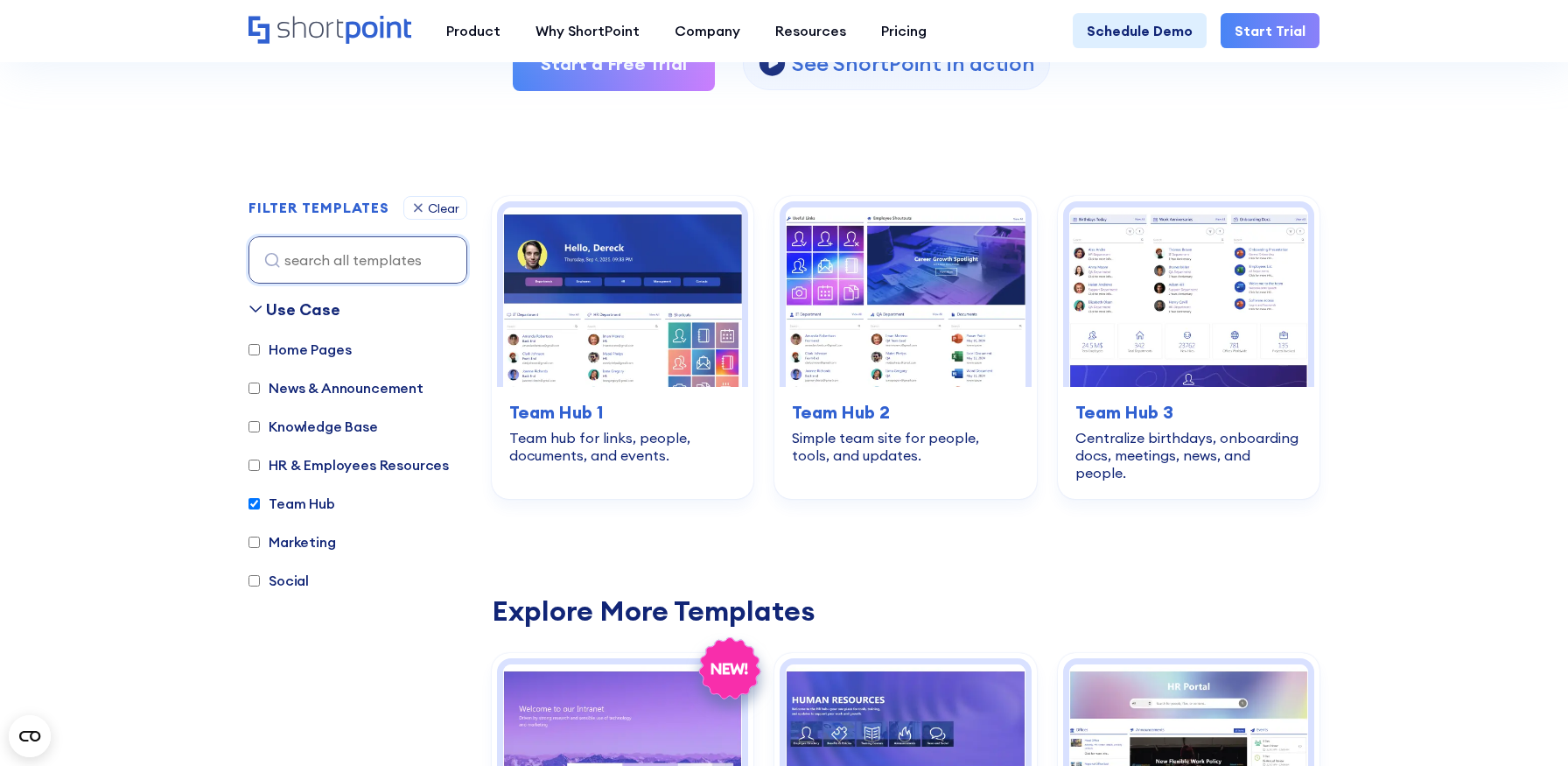
click at [288, 504] on label "Team Hub" at bounding box center [291, 504] width 86 height 21
click at [260, 504] on input "Team Hub" at bounding box center [254, 504] width 12 height 12
checkbox input "false"
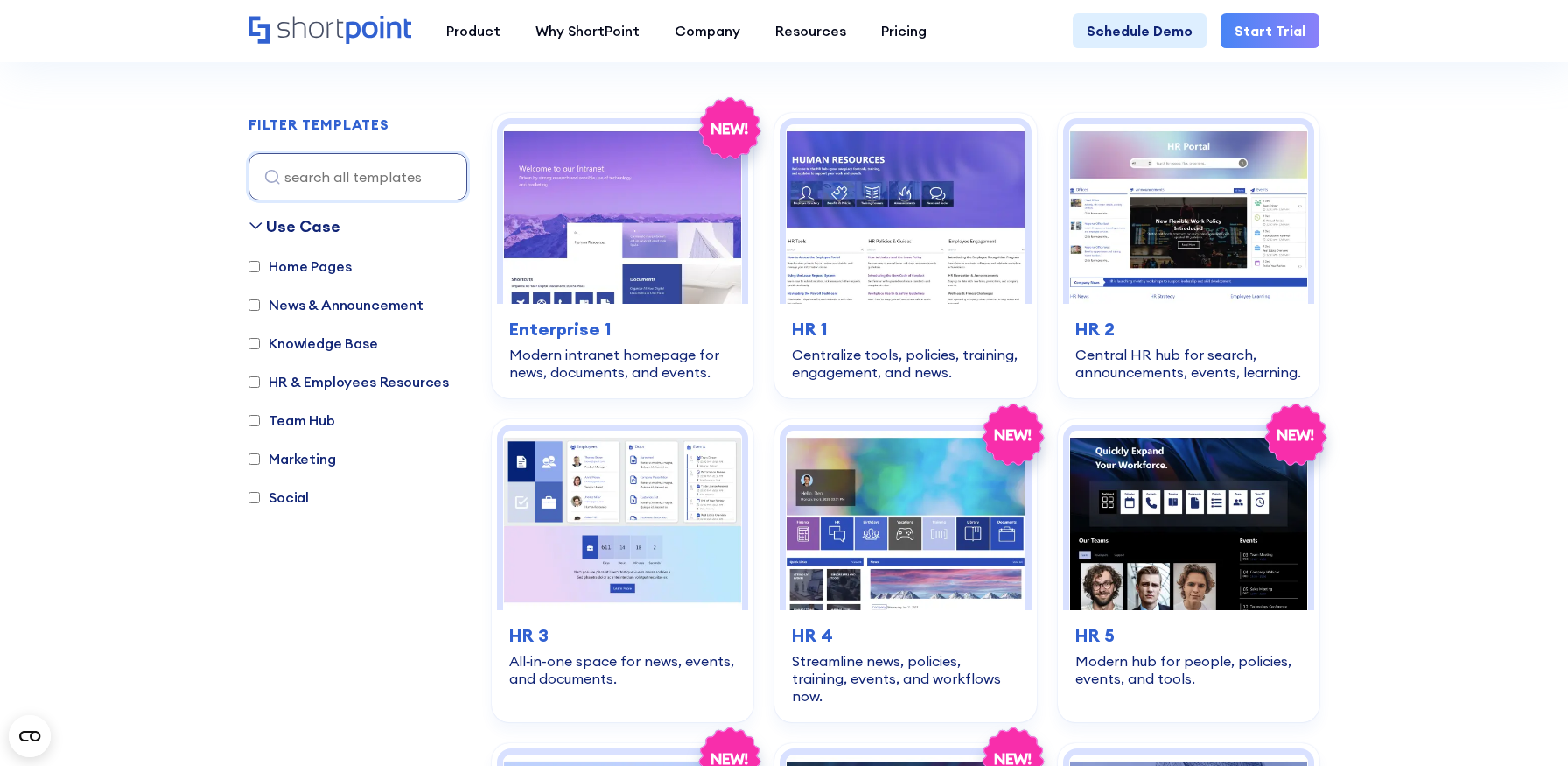
scroll to position [522, 0]
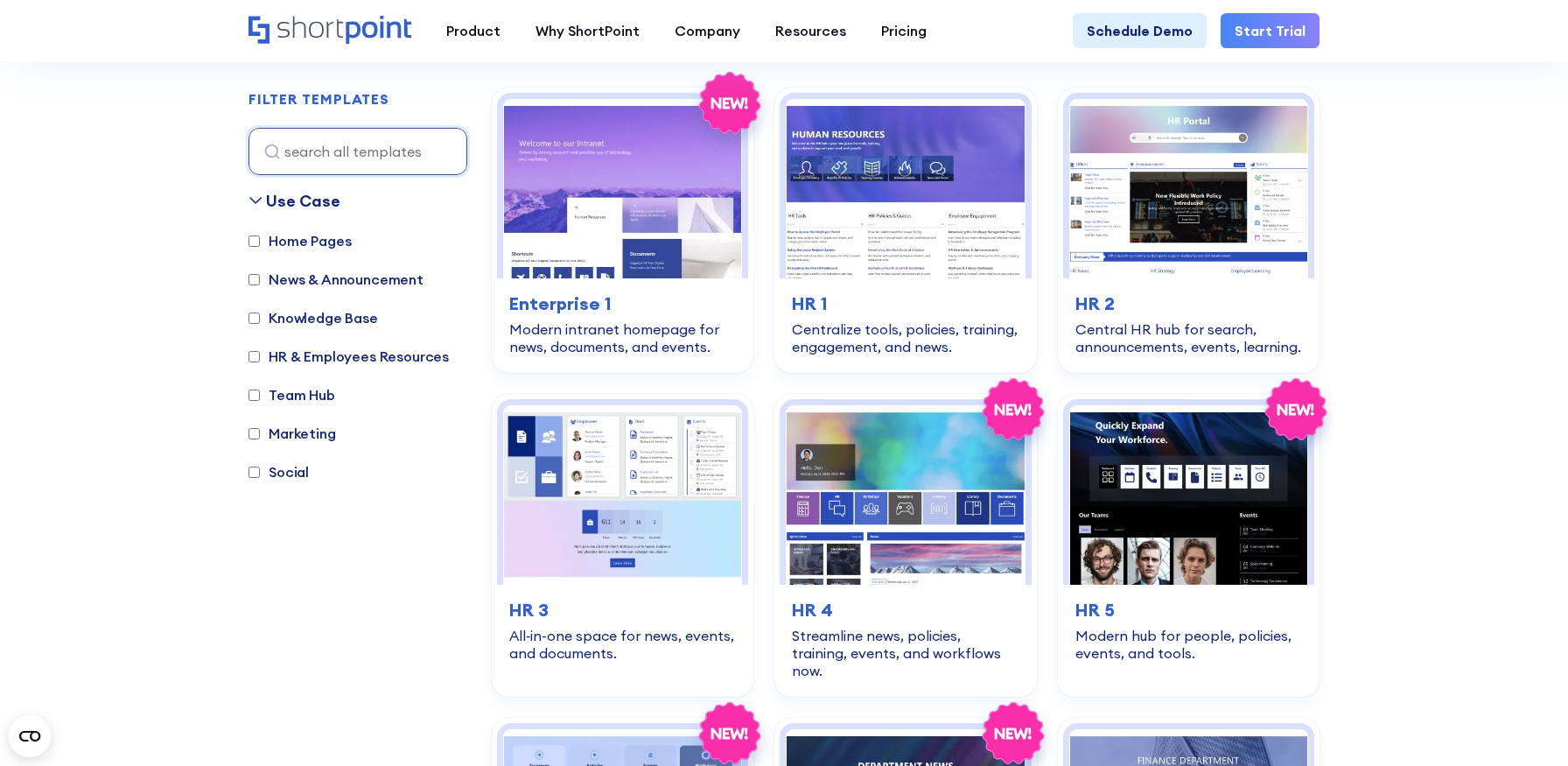
click at [366, 350] on label "HR & Employees Resources" at bounding box center [348, 356] width 200 height 21
click at [260, 351] on input "HR & Employees Resources" at bounding box center [254, 357] width 12 height 12
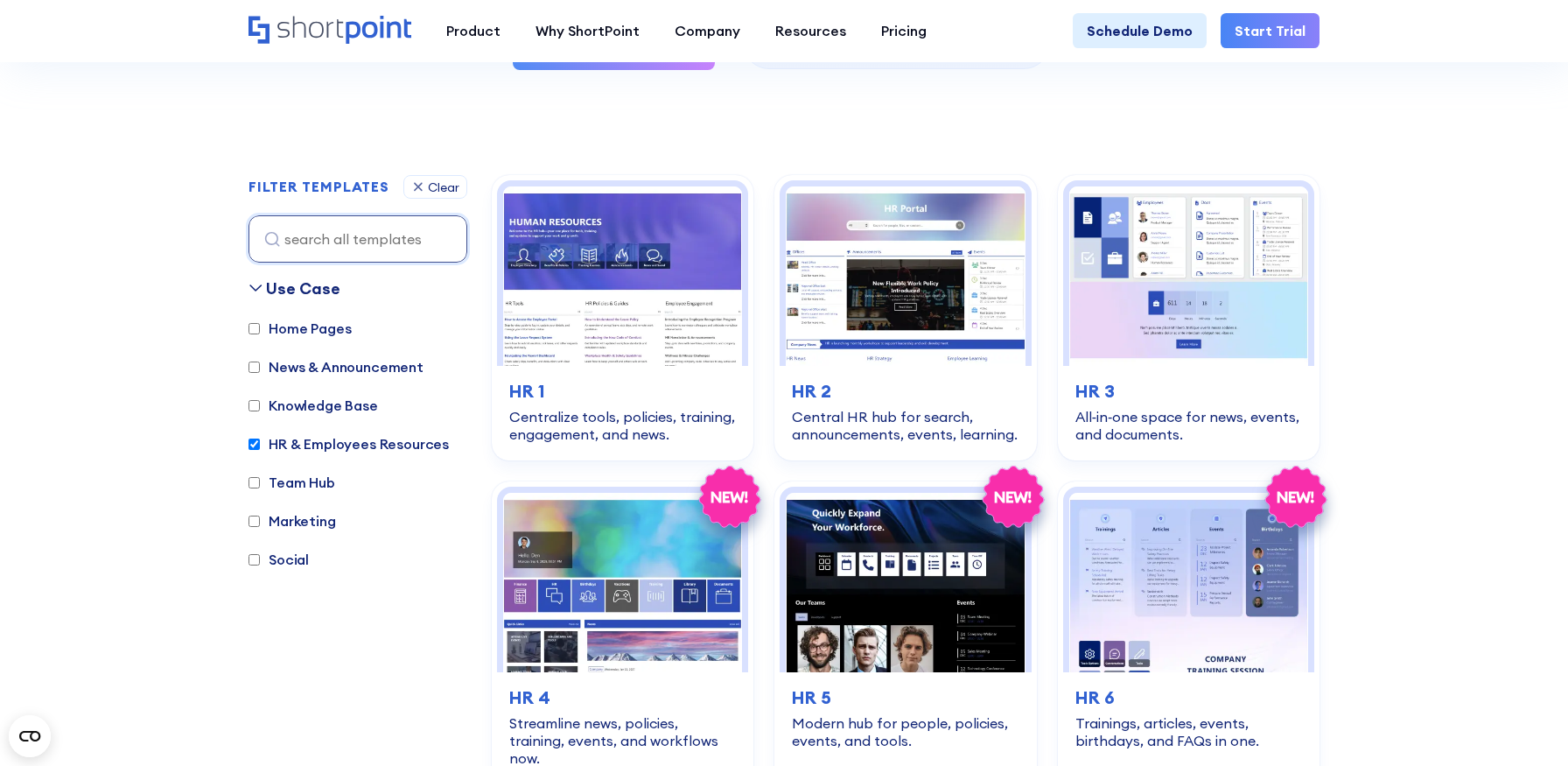
scroll to position [450, 0]
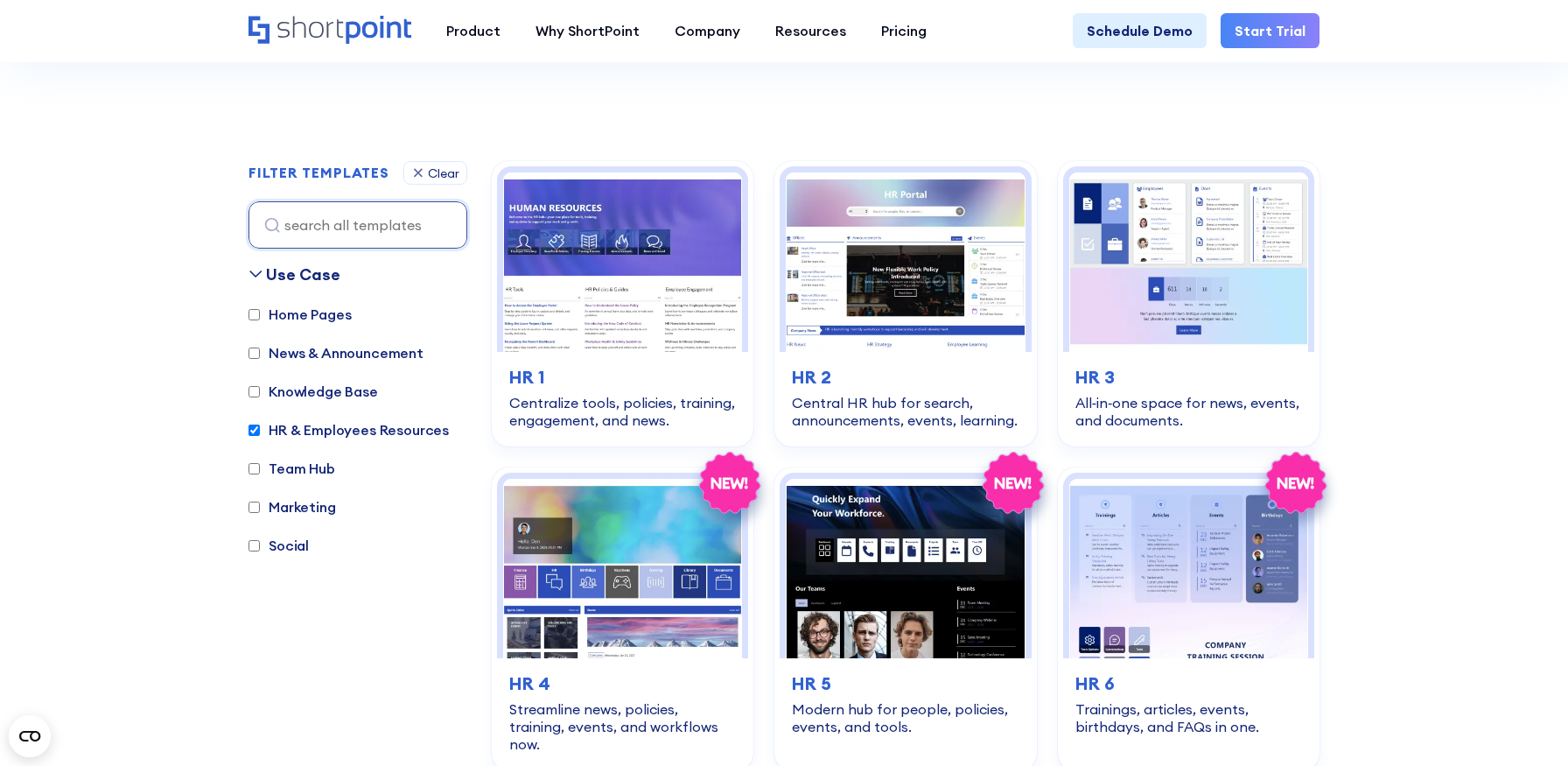
click at [309, 433] on label "HR & Employees Resources" at bounding box center [348, 430] width 200 height 21
click at [260, 433] on input "HR & Employees Resources" at bounding box center [254, 430] width 12 height 12
checkbox input "false"
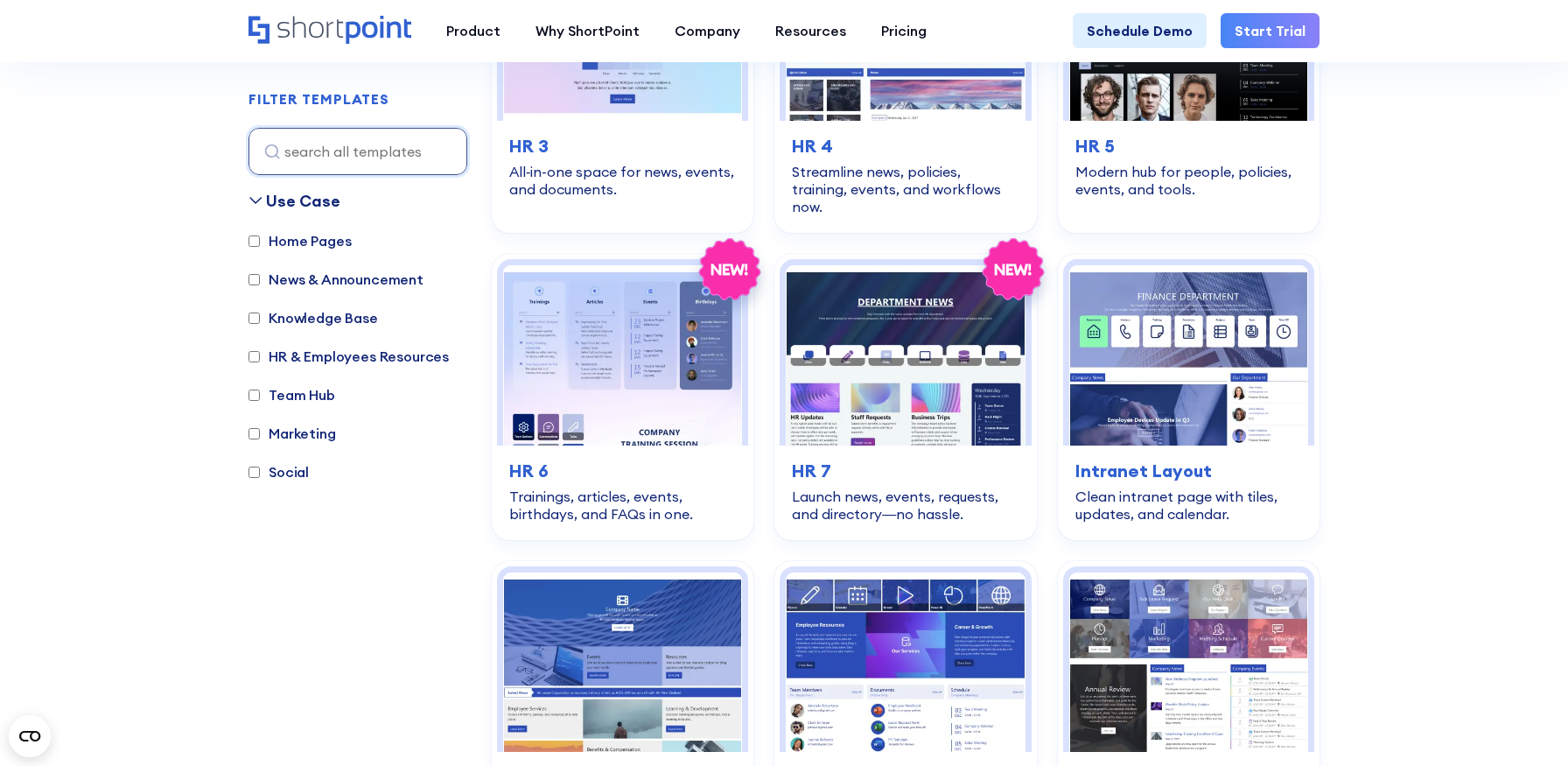
scroll to position [956, 0]
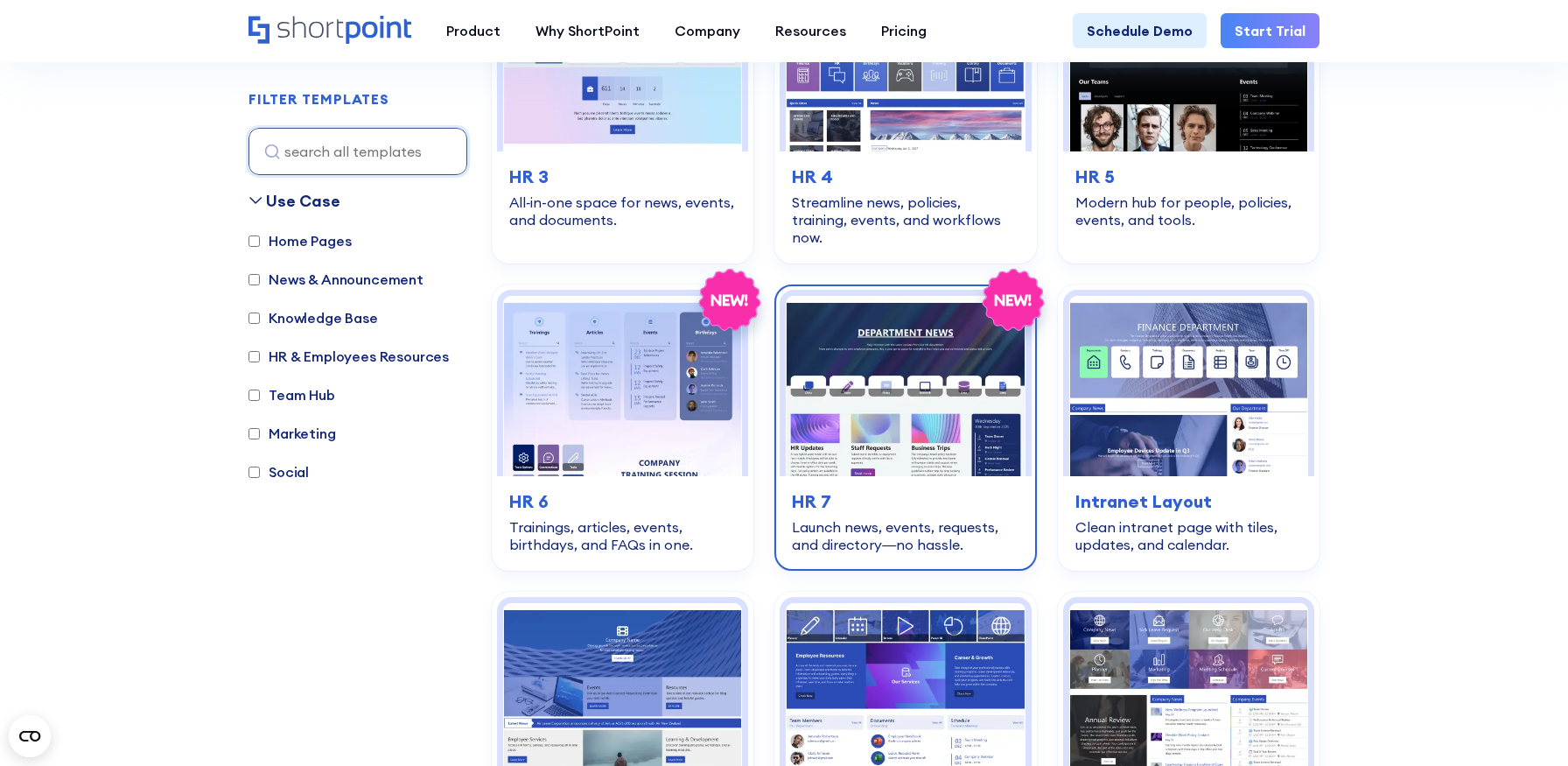
click at [828, 456] on img at bounding box center [905, 385] width 239 height 180
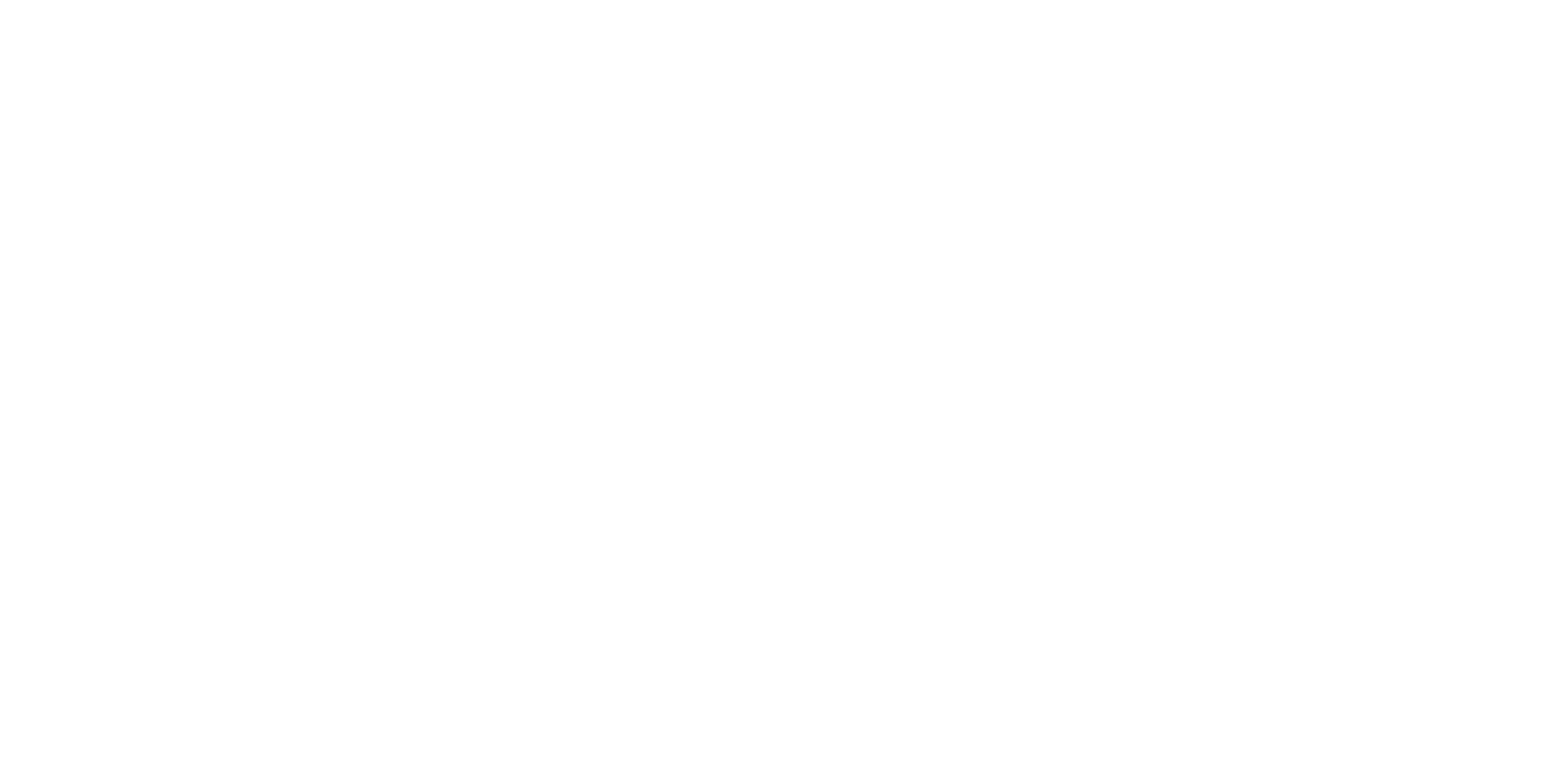
select select "+234"
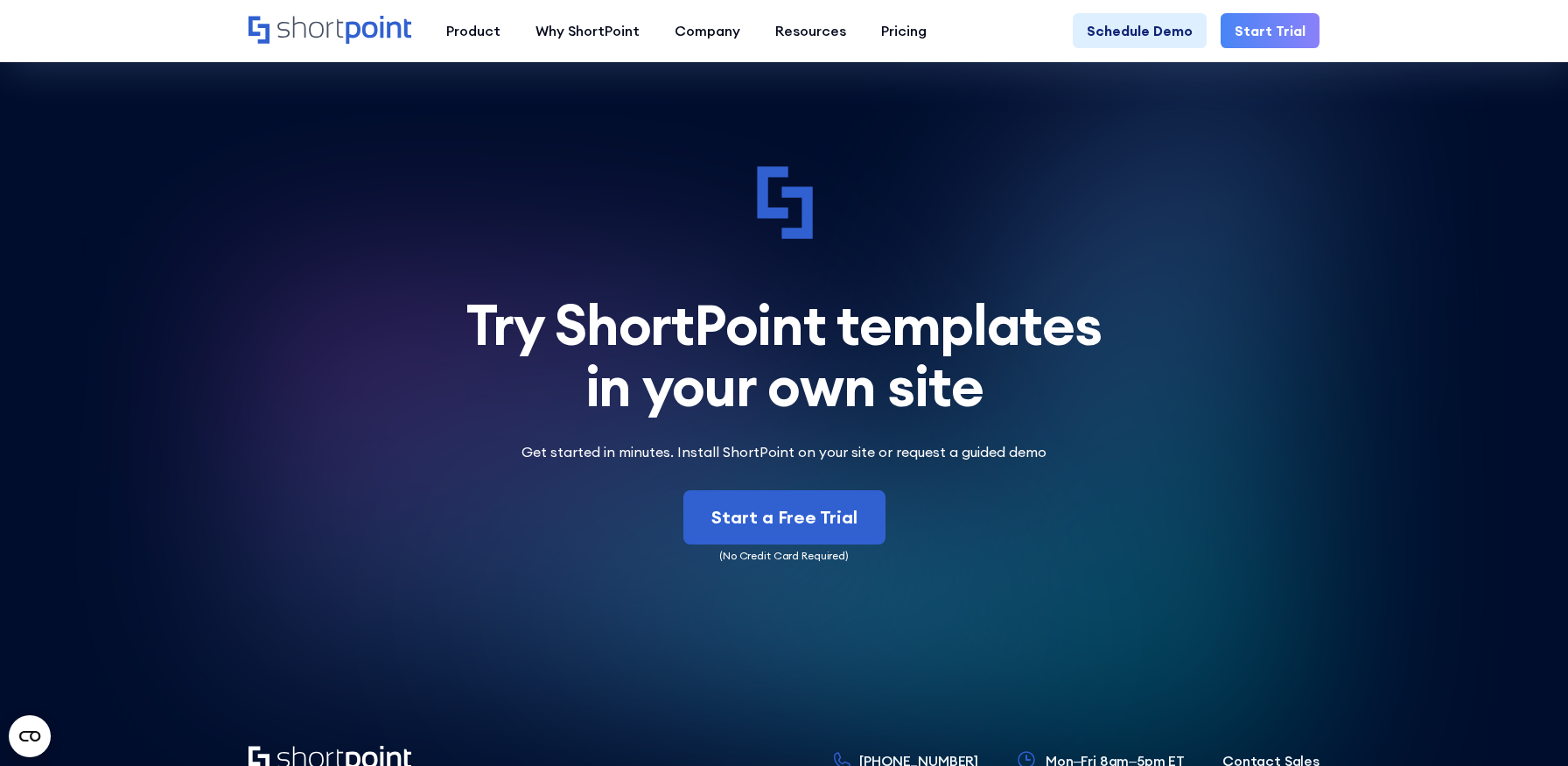
scroll to position [5705, 0]
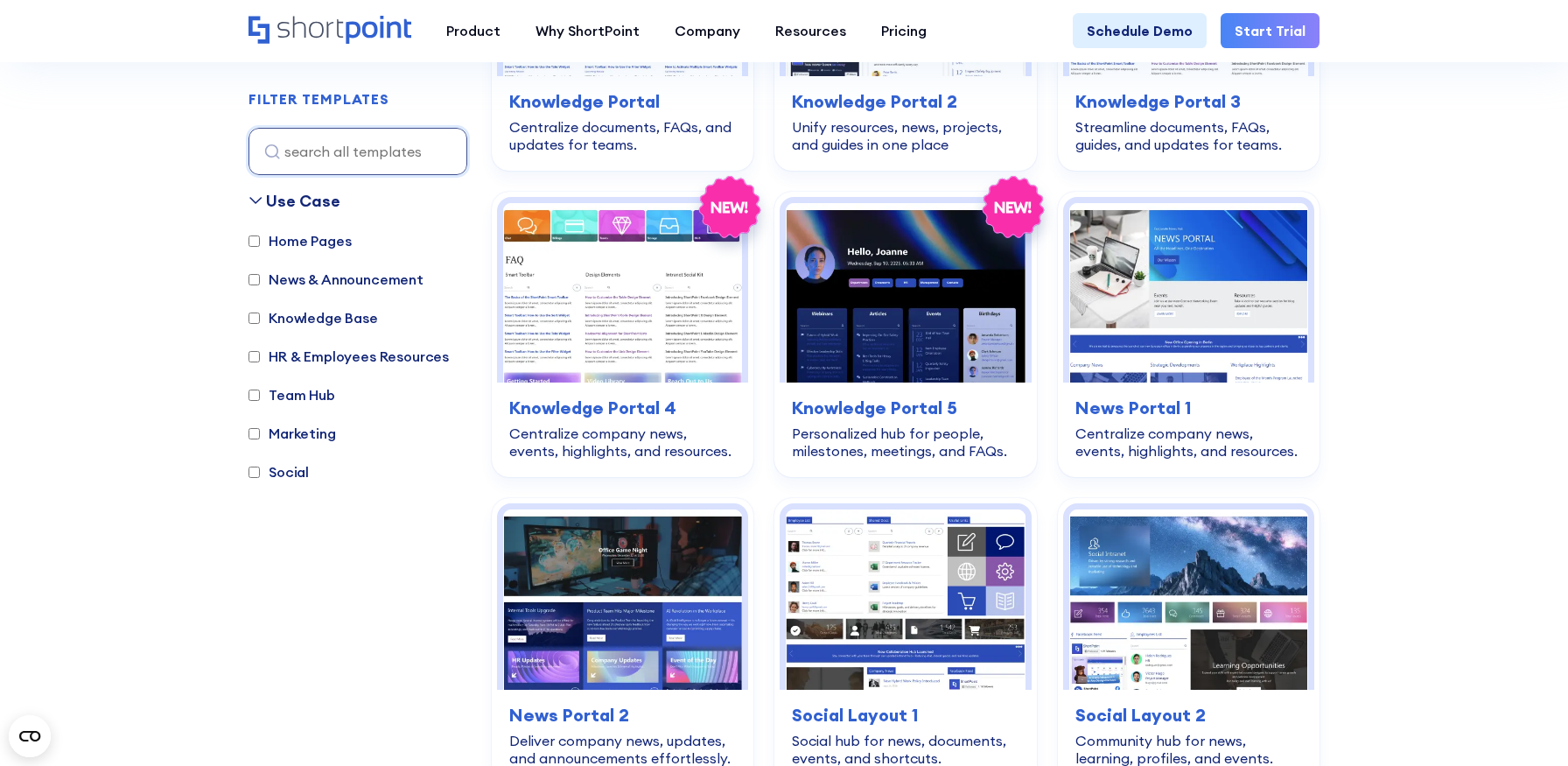
scroll to position [1886, 0]
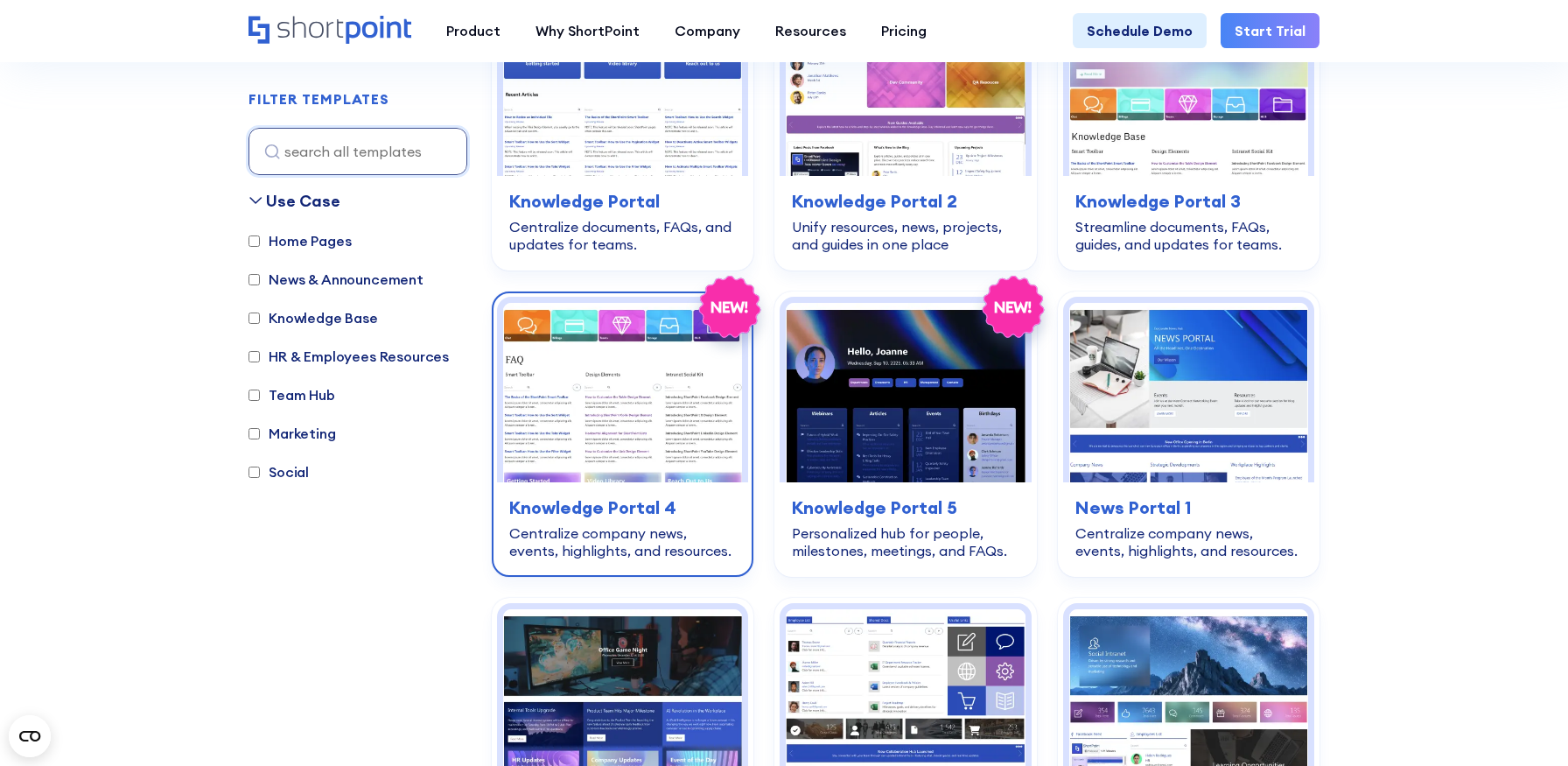
click at [601, 388] on img at bounding box center [622, 392] width 239 height 180
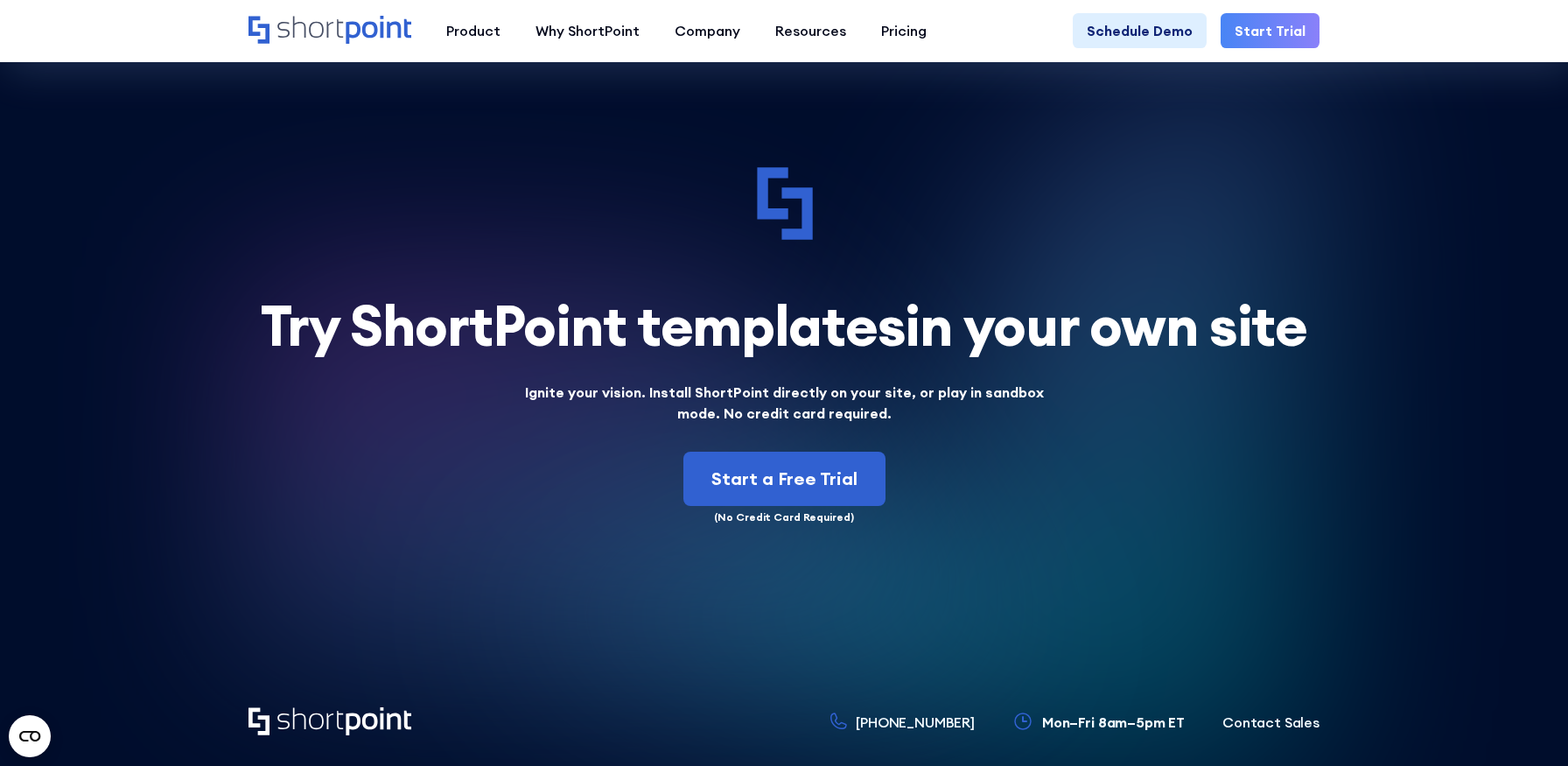
scroll to position [4929, 0]
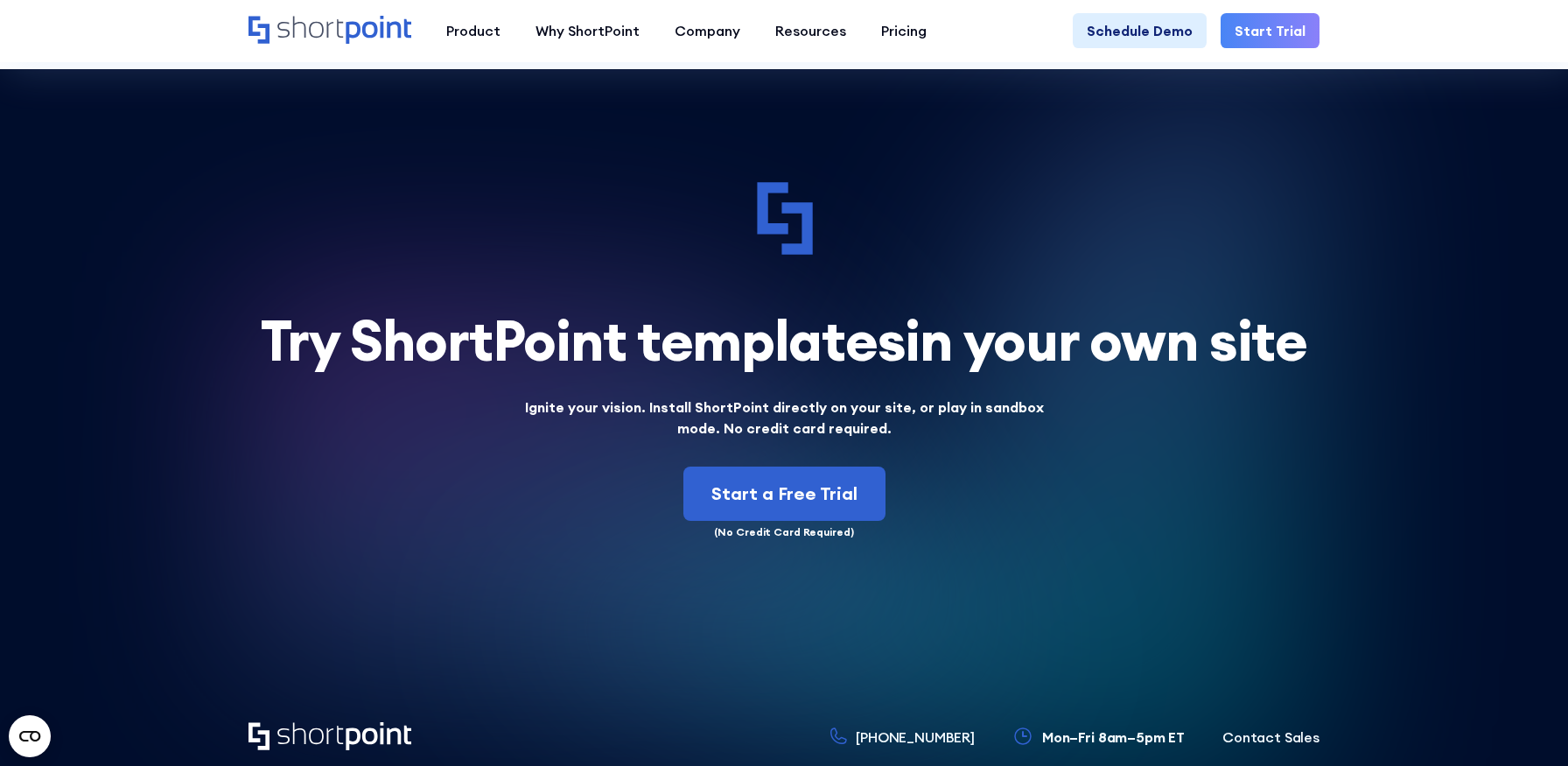
click at [712, 423] on strong "Ignite your vision. Install ShortPoint directly on your site, or play in sandbo…" at bounding box center [784, 417] width 519 height 39
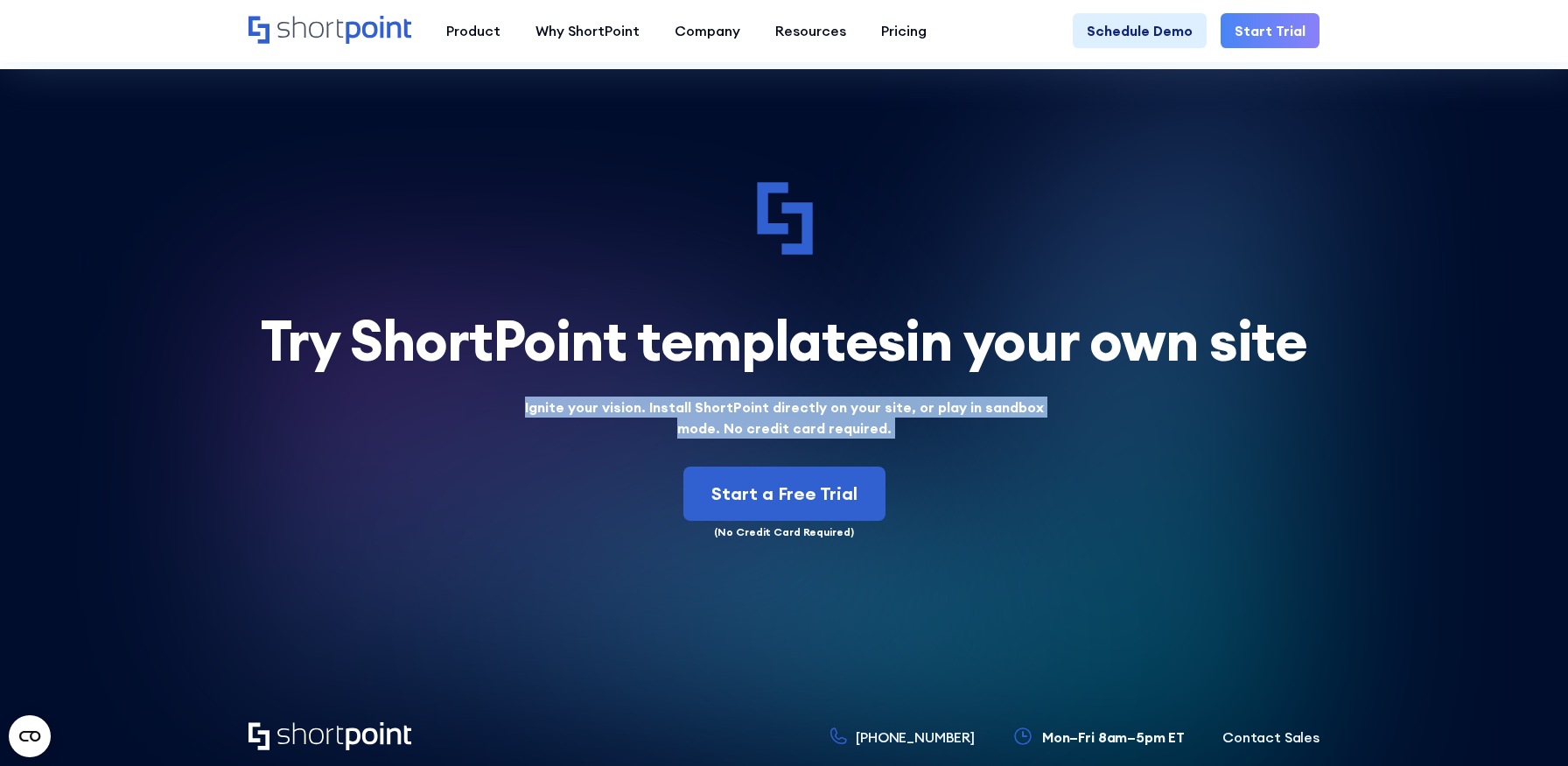
click at [712, 423] on strong "Ignite your vision. Install ShortPoint directly on your site, or play in sandbo…" at bounding box center [784, 417] width 519 height 39
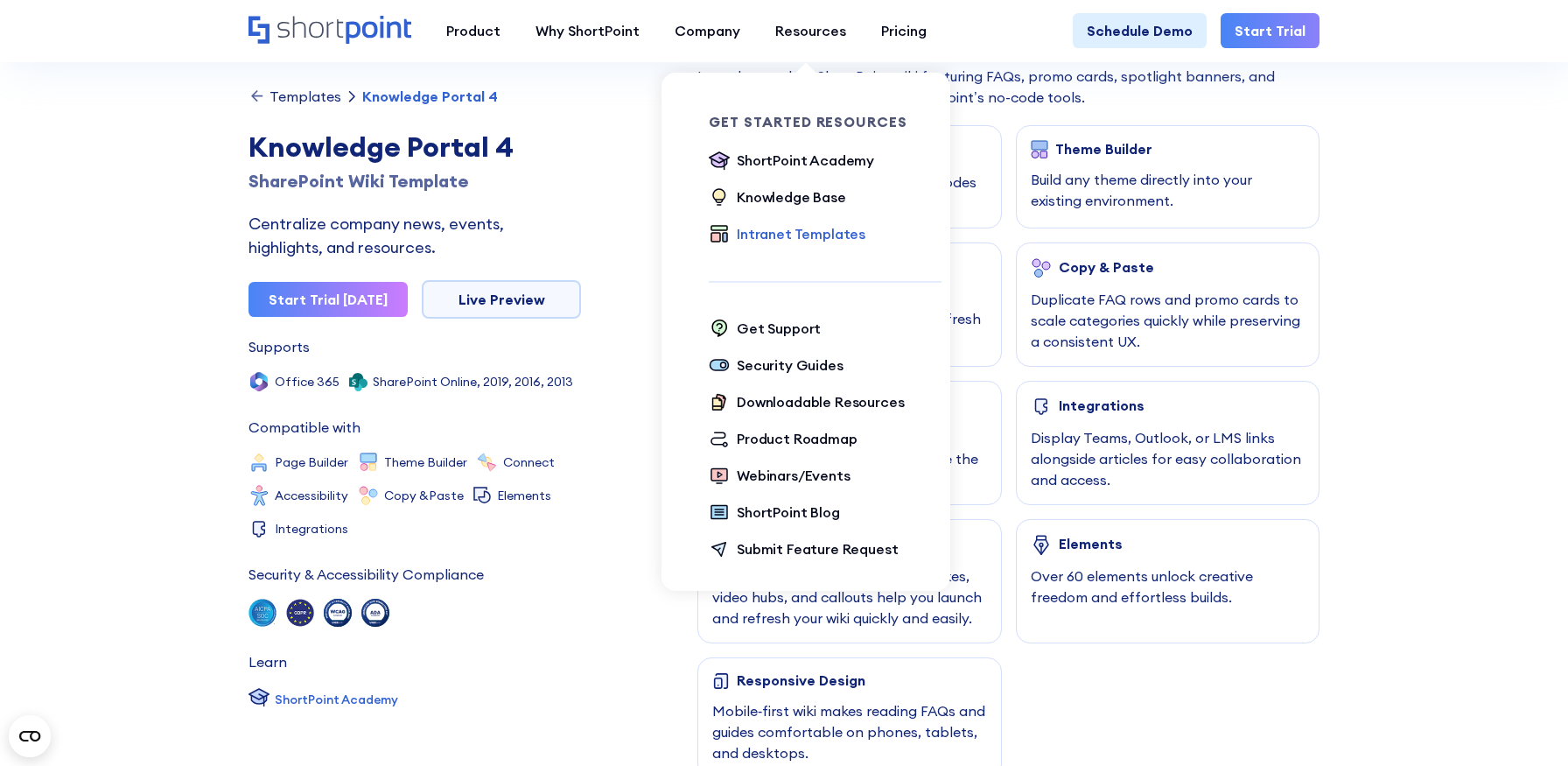
scroll to position [821, 0]
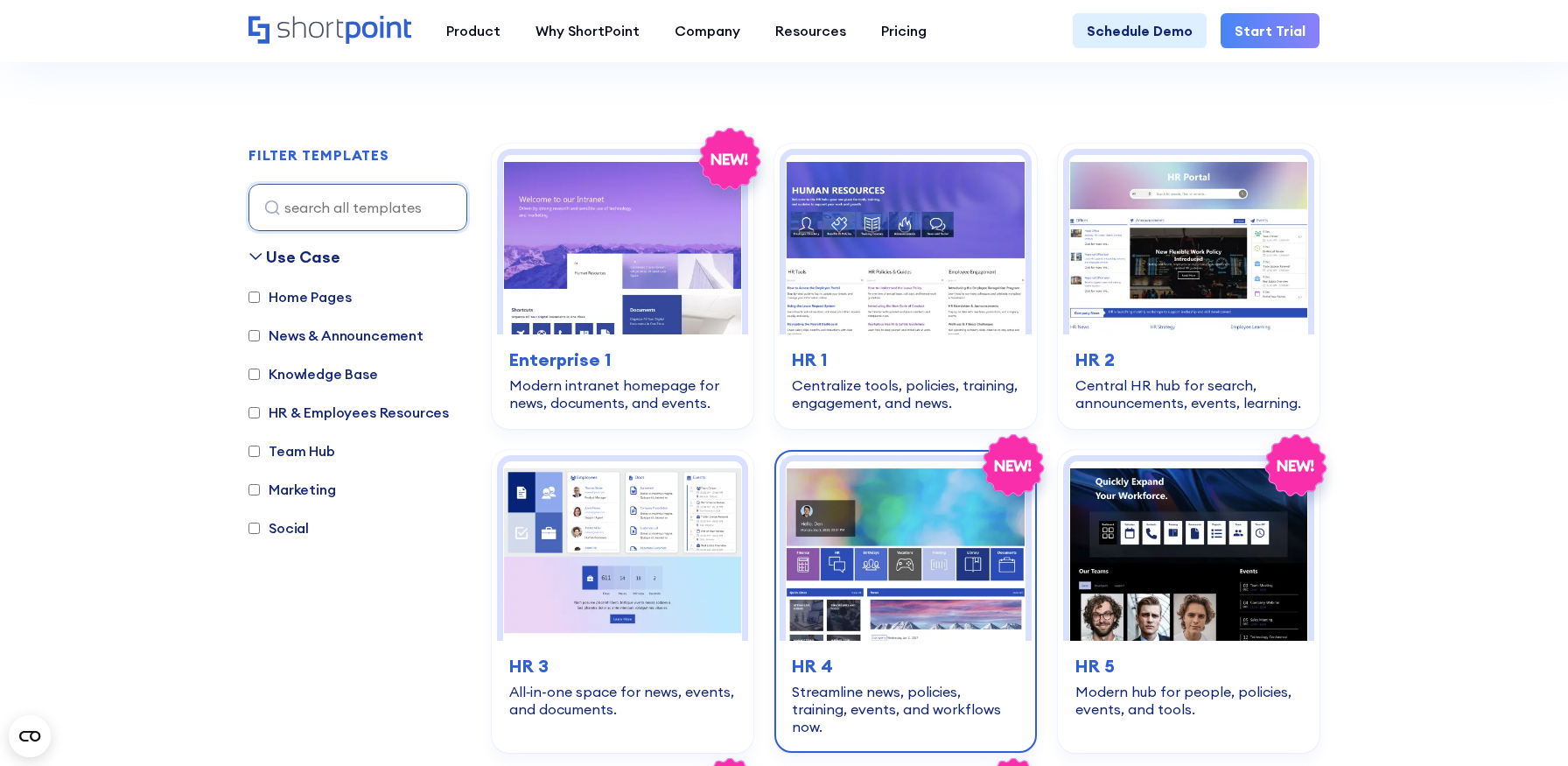
scroll to position [524, 0]
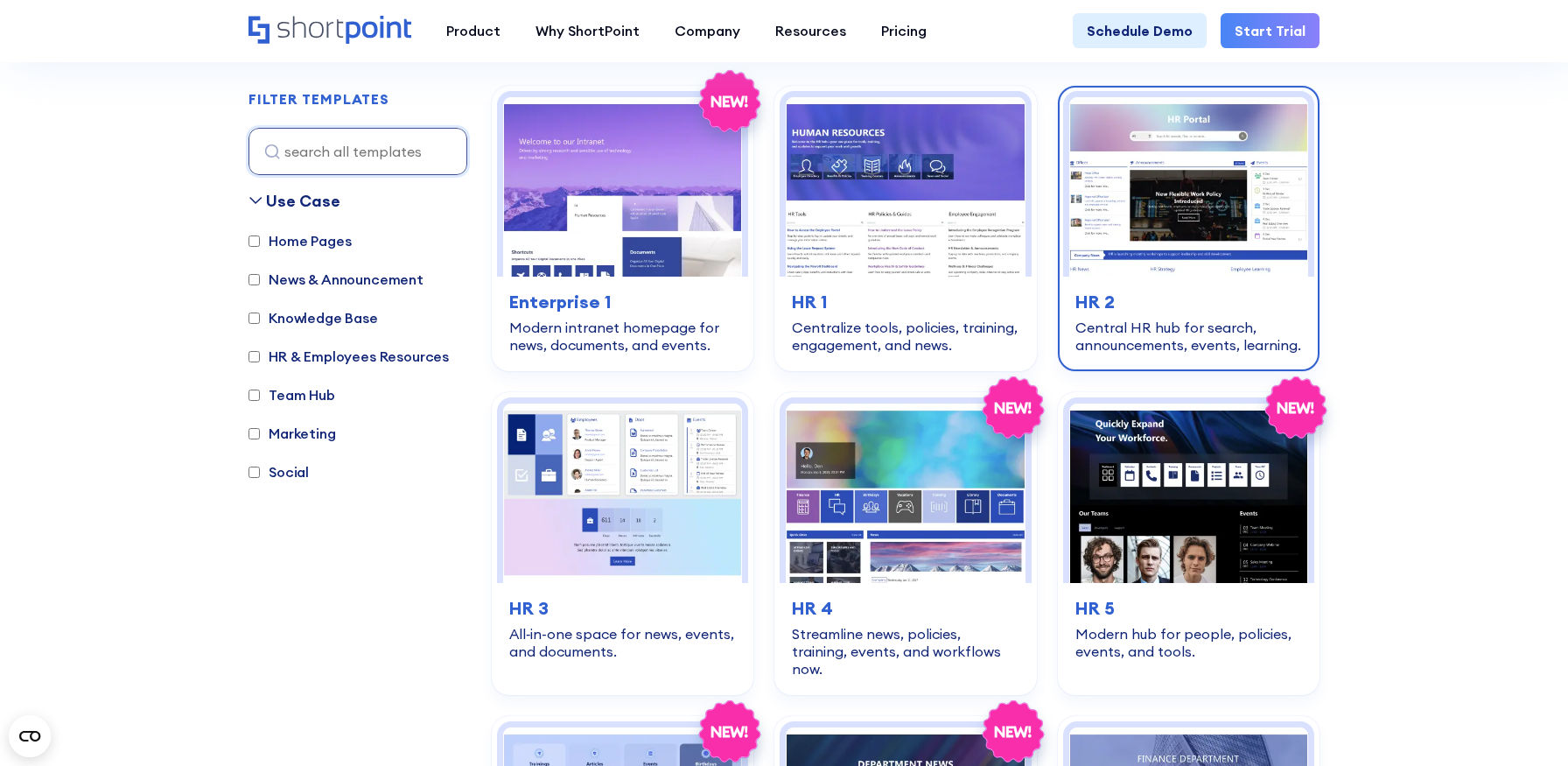
click at [1148, 311] on h3 "HR 2" at bounding box center [1189, 302] width 227 height 26
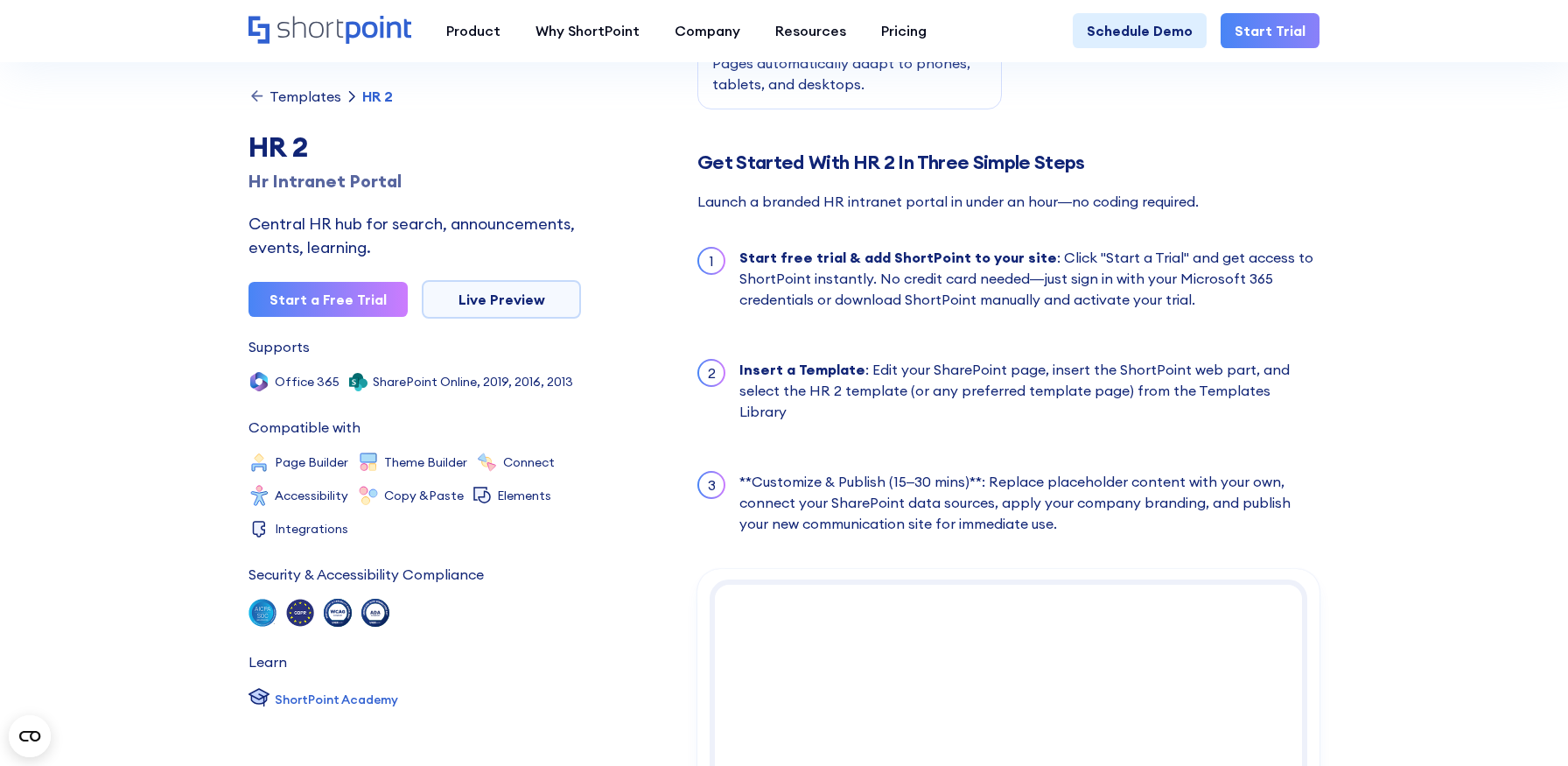
scroll to position [1517, 0]
